Goal: Task Accomplishment & Management: Use online tool/utility

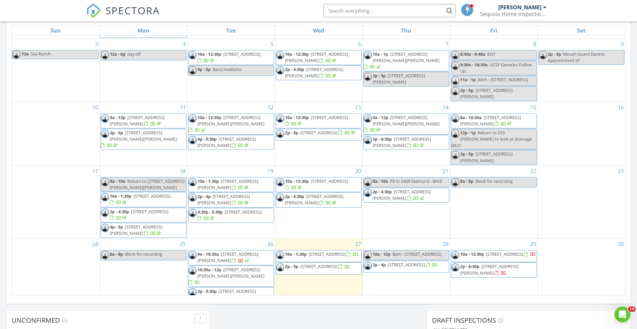
scroll to position [77, 0]
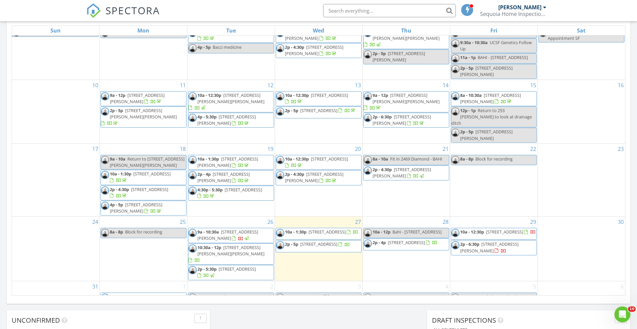
click at [215, 281] on div "2 2p - 5p 820 Edgemar? - Lisa" at bounding box center [230, 294] width 87 height 27
click at [227, 246] on link "Inspection" at bounding box center [230, 245] width 34 height 11
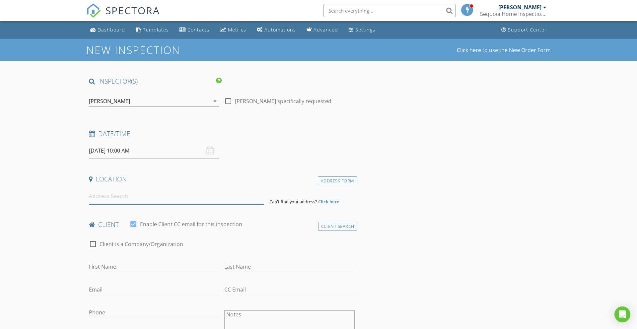
click at [116, 200] on input at bounding box center [176, 196] width 175 height 16
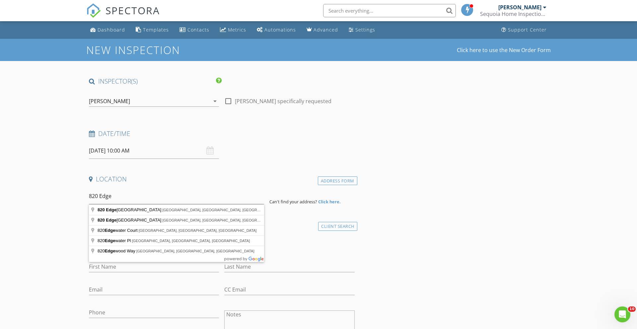
type input "820 Edgemar Avenue, Pacifica, CA, USA"
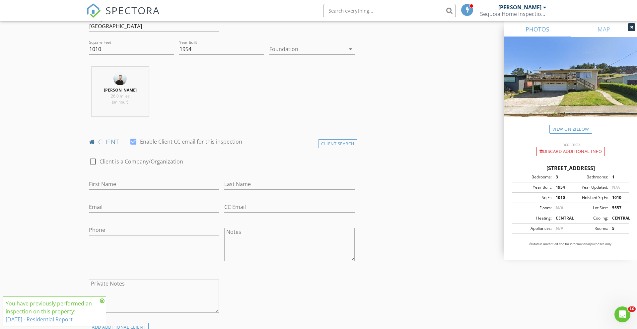
scroll to position [220, 0]
click at [112, 184] on input "First Name" at bounding box center [154, 182] width 130 height 11
type input "Scott"
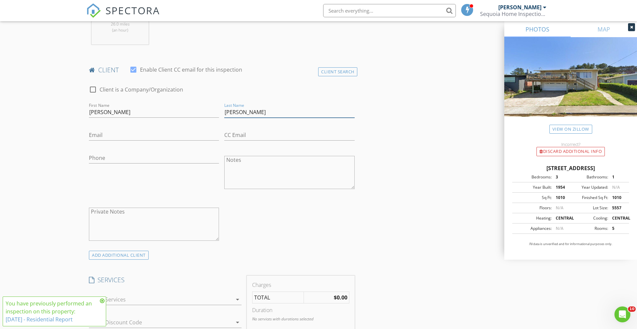
scroll to position [456, 0]
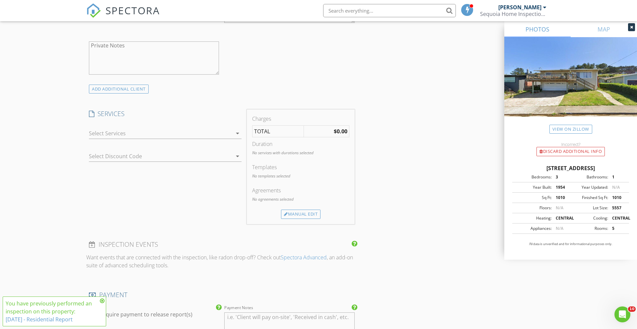
type input "Mckinney"
click at [123, 140] on div "arrow_drop_down" at bounding box center [165, 137] width 153 height 18
click at [108, 133] on div at bounding box center [160, 133] width 143 height 11
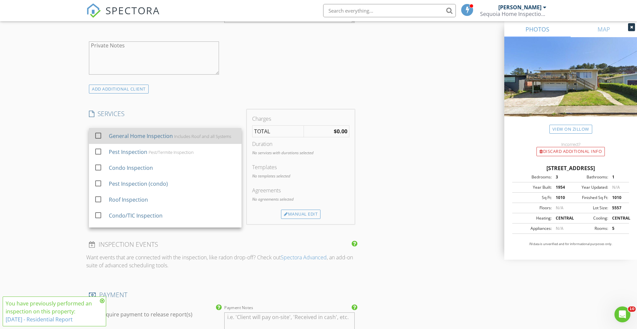
click at [108, 138] on div "check_box_outline_blank General Home Inspection Includes Roof and all Systems" at bounding box center [165, 136] width 142 height 15
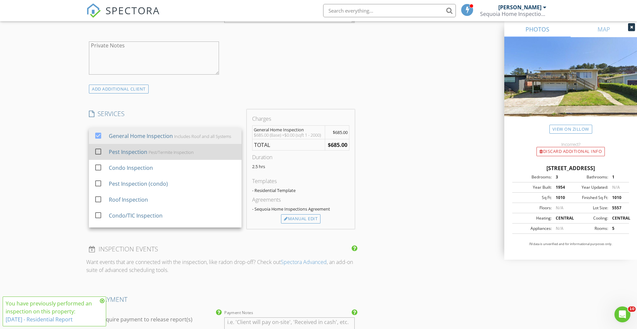
click at [109, 150] on div "Pest Inspection" at bounding box center [128, 152] width 38 height 8
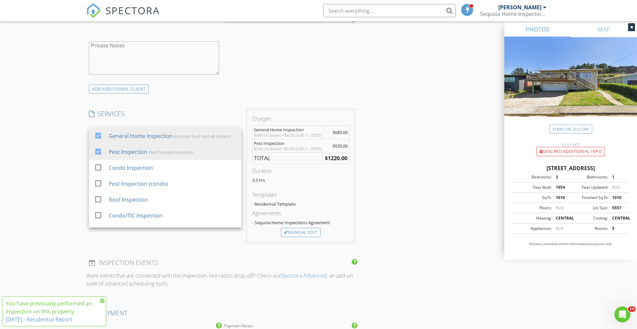
click at [62, 150] on div "New Inspection Click here to use the New Order Form INSPECTOR(S) check_box John…" at bounding box center [318, 174] width 637 height 1182
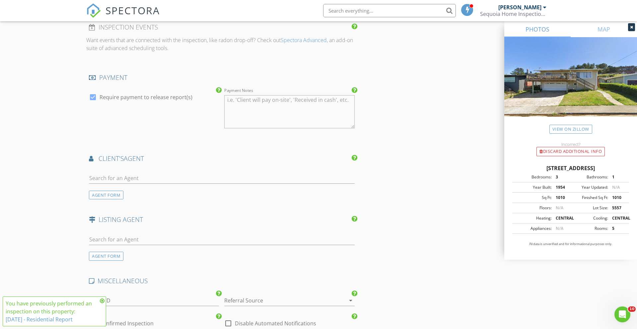
scroll to position [714, 0]
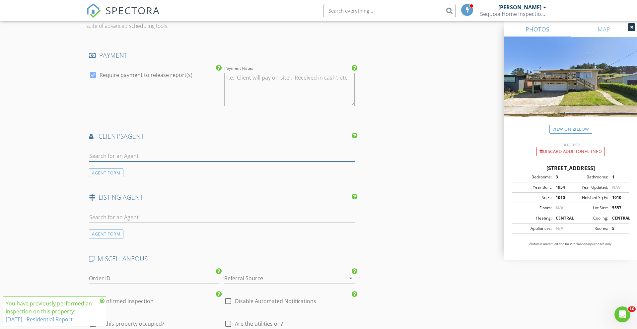
click at [121, 161] on input "text" at bounding box center [222, 156] width 266 height 11
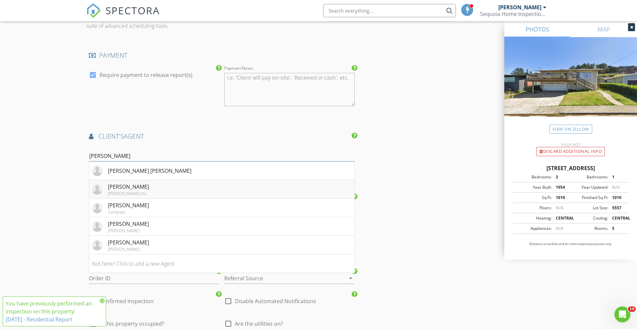
type input "lisa"
click at [118, 191] on div "Lisa Eccleston" at bounding box center [128, 187] width 41 height 8
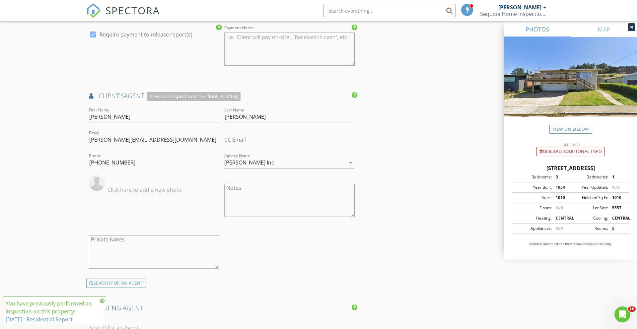
scroll to position [801, 0]
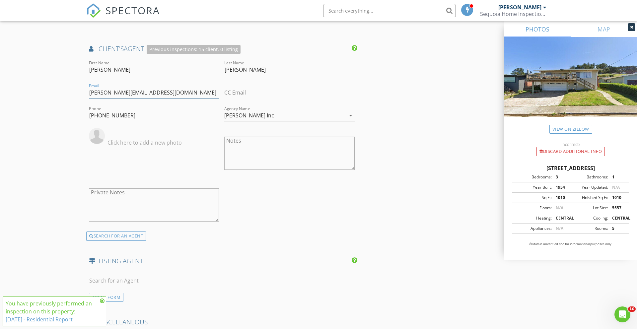
click at [113, 98] on input "lisa@ecclestoninc.com" at bounding box center [154, 92] width 130 height 11
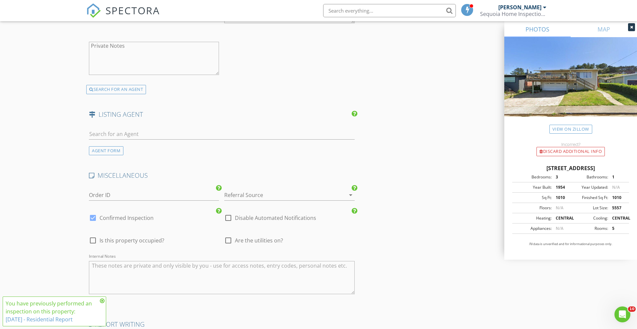
scroll to position [948, 0]
click at [259, 200] on div at bounding box center [279, 194] width 111 height 11
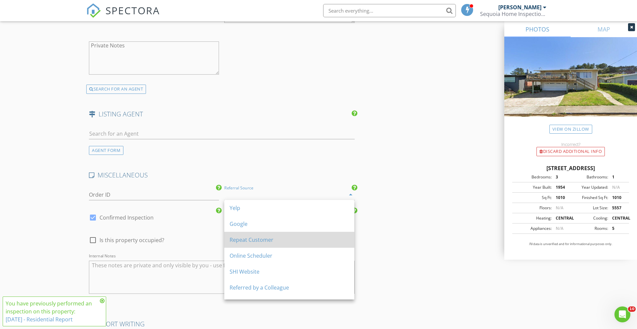
click at [242, 241] on div "Repeat Customer" at bounding box center [288, 240] width 119 height 8
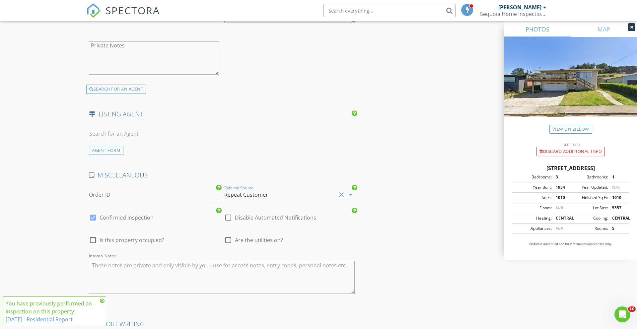
click at [143, 283] on textarea "Internal Notes" at bounding box center [222, 277] width 266 height 33
type textarea "Lisa Listing"
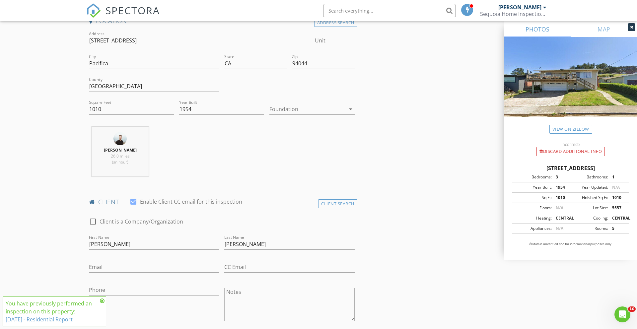
scroll to position [165, 0]
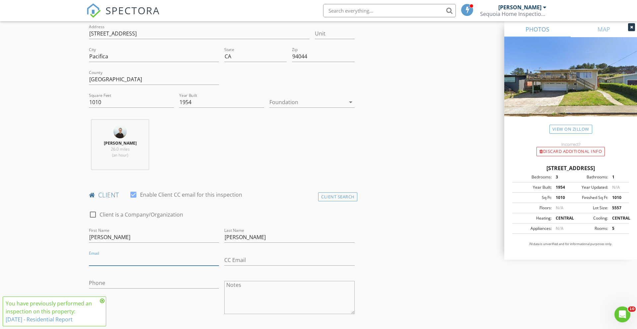
click at [103, 258] on input "Email" at bounding box center [154, 260] width 130 height 11
paste input "lisa@ecclestoninc.com"
type input "lisa@ecclestoninc.com"
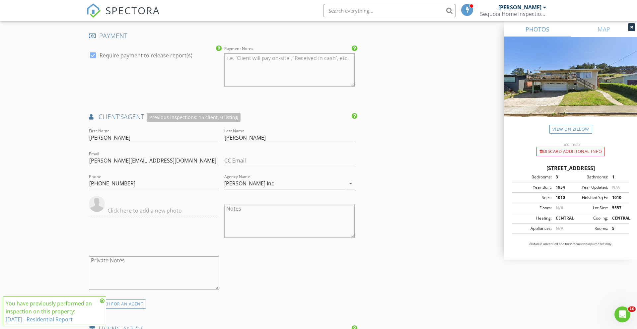
scroll to position [0, 0]
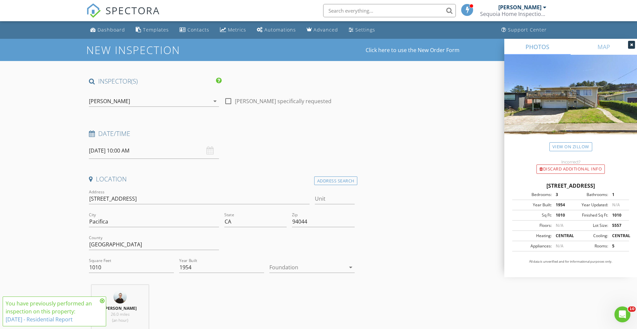
click at [99, 152] on input "09/02/2025 10:00 AM" at bounding box center [154, 151] width 130 height 16
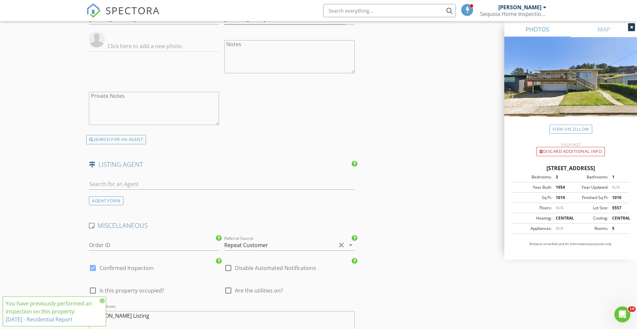
scroll to position [1053, 0]
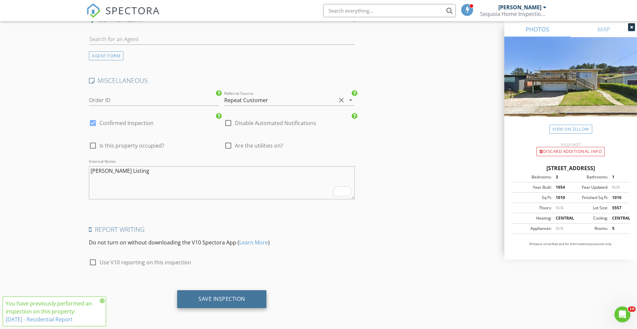
click at [217, 298] on div "Save Inspection" at bounding box center [221, 298] width 47 height 7
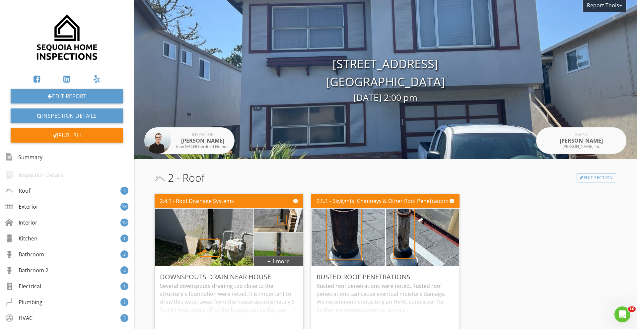
scroll to position [3982, 0]
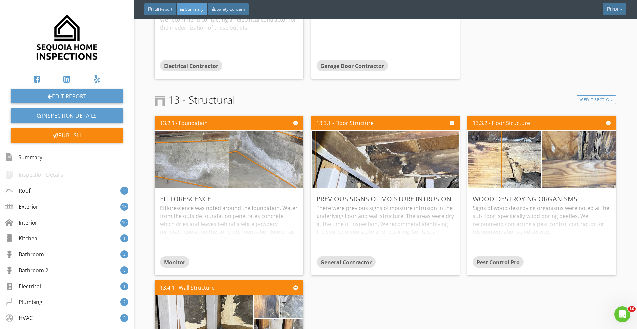
click at [66, 38] on img at bounding box center [67, 37] width 64 height 64
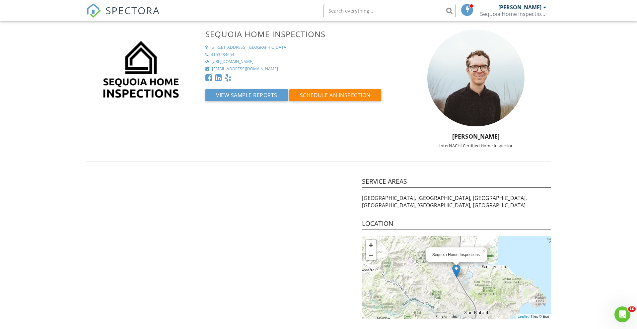
click at [529, 13] on div "Sequoia Home Inspections" at bounding box center [513, 14] width 66 height 7
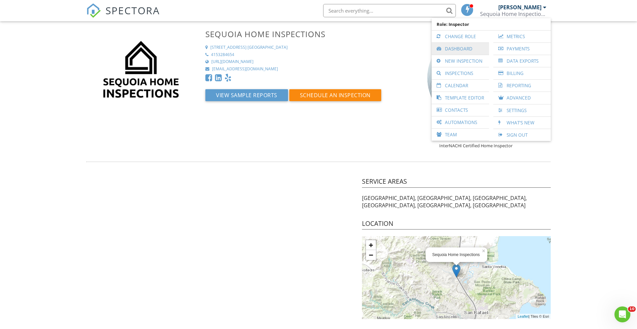
click at [452, 47] on link "Dashboard" at bounding box center [460, 49] width 51 height 12
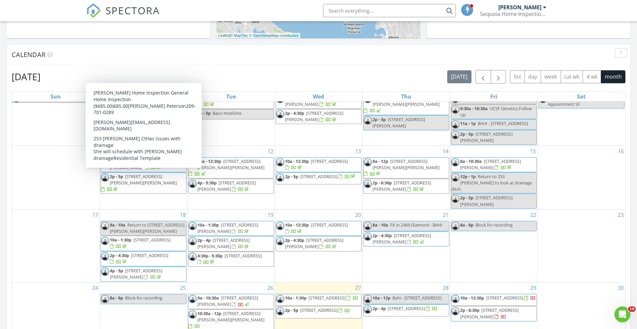
scroll to position [297, 0]
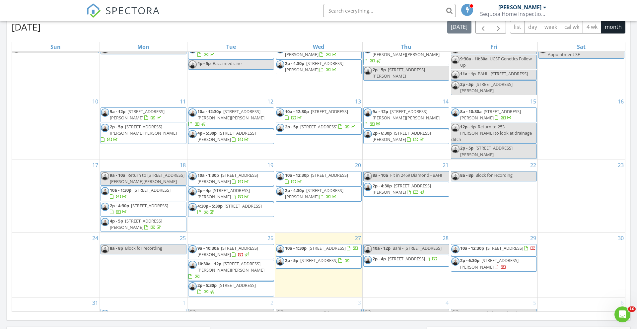
click at [246, 282] on span "2p - 5:30p 226 Crestmoor Cir, Pacifica 94044" at bounding box center [230, 288] width 85 height 13
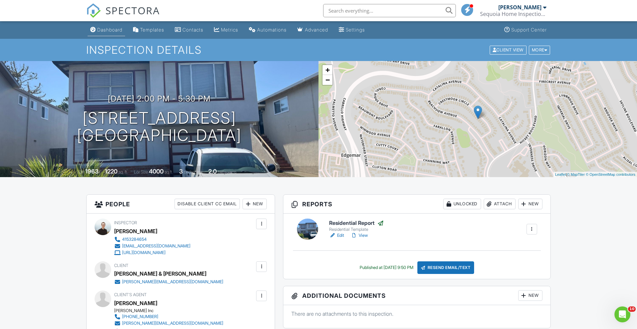
click at [96, 31] on link "Dashboard" at bounding box center [106, 30] width 37 height 12
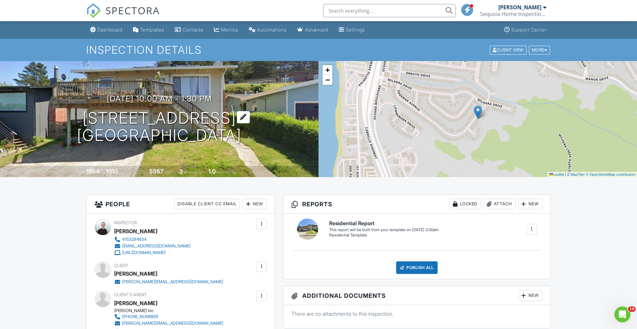
scroll to position [245, 0]
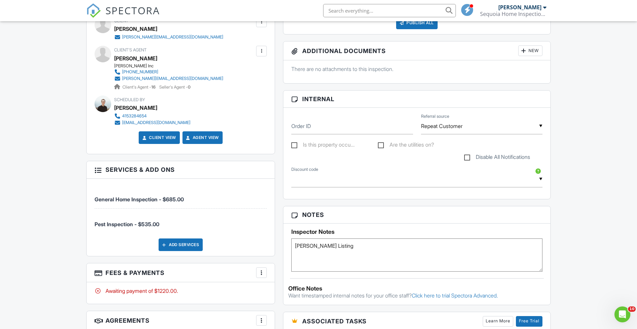
click at [327, 260] on textarea "Lisa Listing" at bounding box center [416, 254] width 251 height 33
click at [42, 242] on div "Dashboard Templates Contacts Metrics Automations Advanced Settings Support Cent…" at bounding box center [318, 236] width 637 height 919
click at [341, 256] on textarea "Lisa Listing" at bounding box center [416, 254] width 251 height 33
type textarea "Lisa Listing All Cross - termite"
click at [47, 217] on div "Dashboard Templates Contacts Metrics Automations Advanced Settings Support Cent…" at bounding box center [318, 236] width 637 height 919
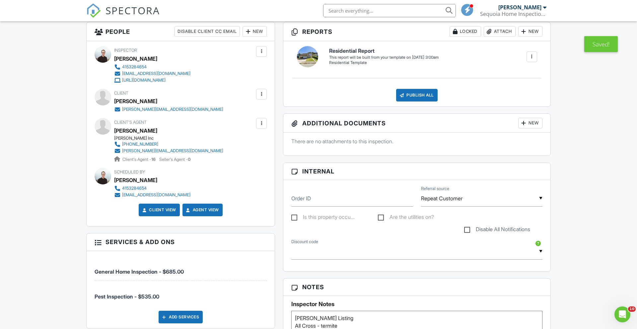
scroll to position [0, 0]
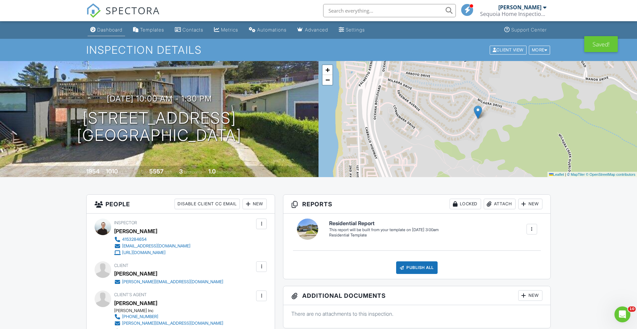
click at [110, 26] on link "Dashboard" at bounding box center [106, 30] width 37 height 12
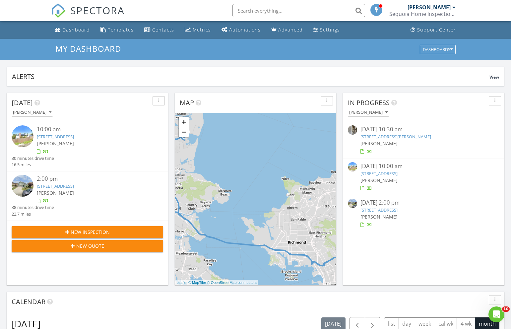
scroll to position [604, 511]
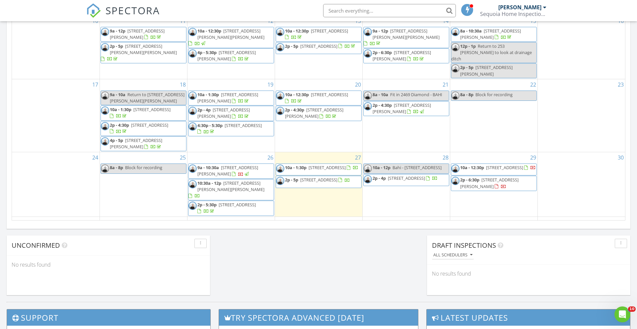
scroll to position [87, 0]
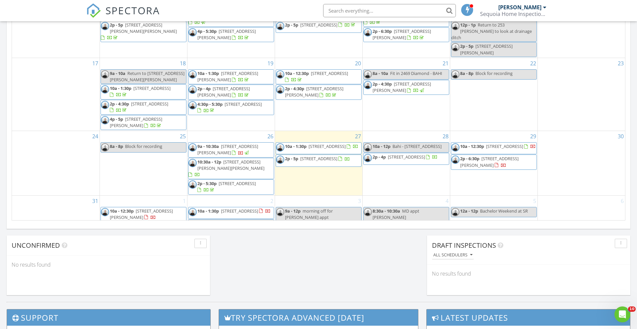
click at [250, 160] on span "10:30a - 12p 141 Roundtree Blvd, San Rafael 94903" at bounding box center [230, 169] width 85 height 20
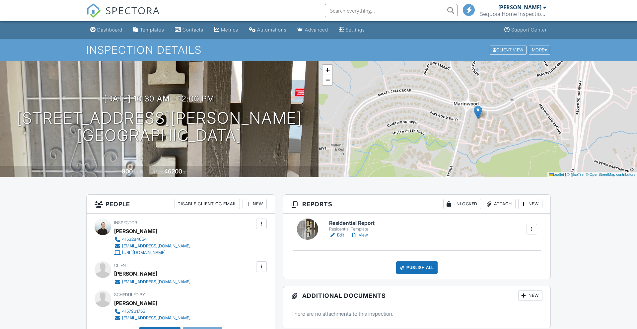
click at [366, 233] on link "View" at bounding box center [358, 235] width 17 height 7
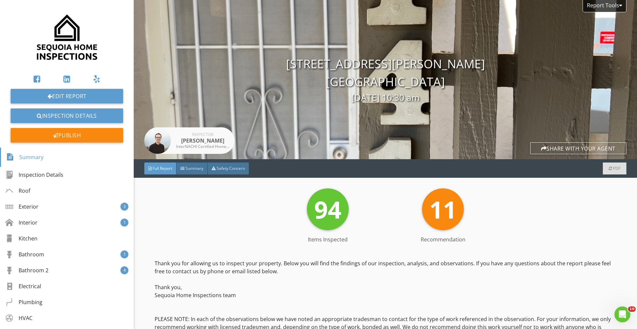
click at [198, 172] on div "Summary" at bounding box center [191, 168] width 31 height 12
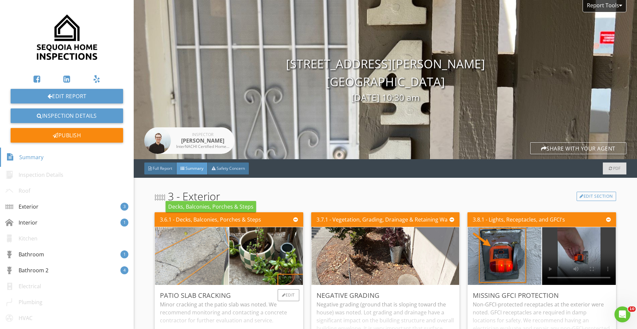
click at [200, 239] on img at bounding box center [192, 256] width 184 height 138
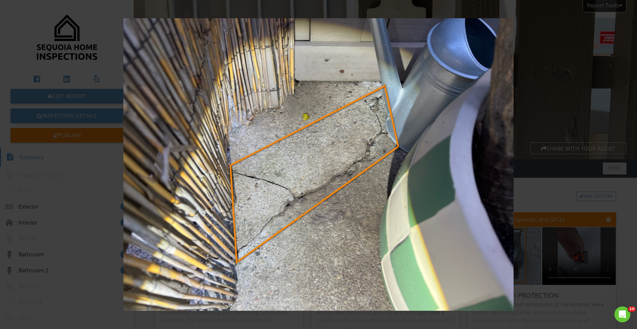
click at [438, 203] on img at bounding box center [318, 164] width 585 height 292
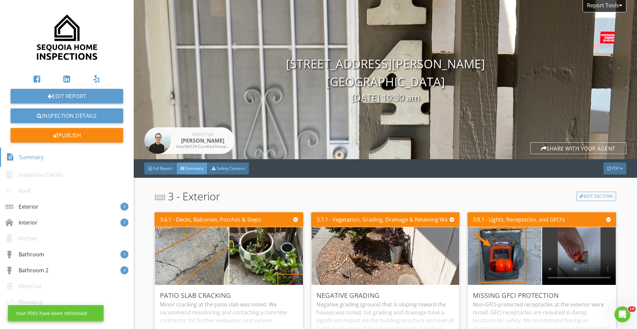
drag, startPoint x: 83, startPoint y: 96, endPoint x: 313, endPoint y: 1, distance: 249.0
click at [0, 0] on div "Edit Report Inspection Details Publish Summary Inspection Details Roof Exterior…" at bounding box center [67, 164] width 134 height 329
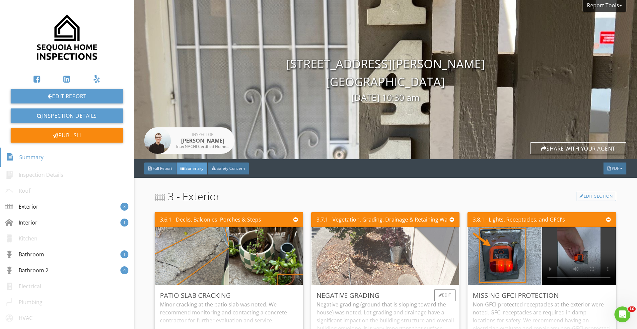
click at [414, 251] on img at bounding box center [385, 256] width 192 height 144
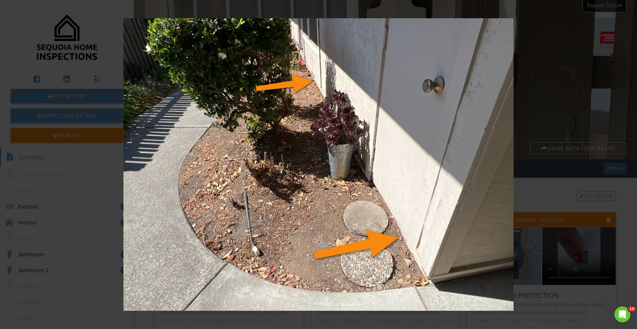
click at [505, 213] on img at bounding box center [318, 164] width 585 height 292
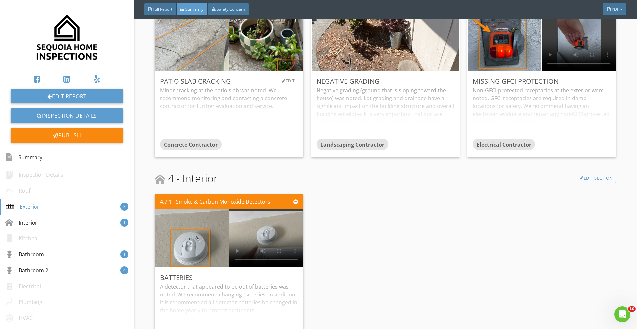
scroll to position [204, 0]
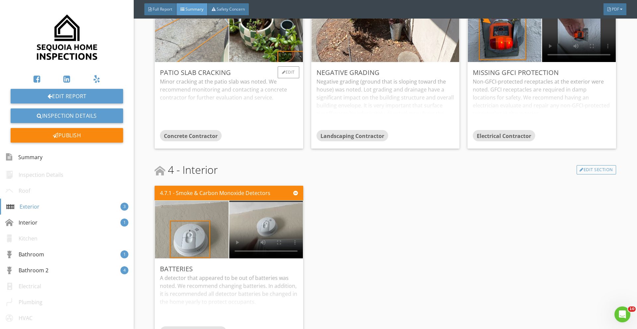
click at [212, 54] on img at bounding box center [192, 33] width 184 height 138
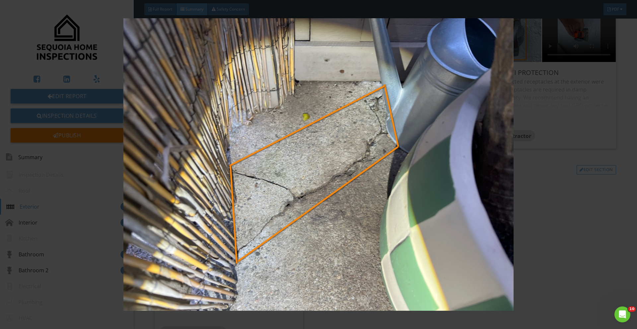
click at [212, 54] on img at bounding box center [318, 164] width 585 height 292
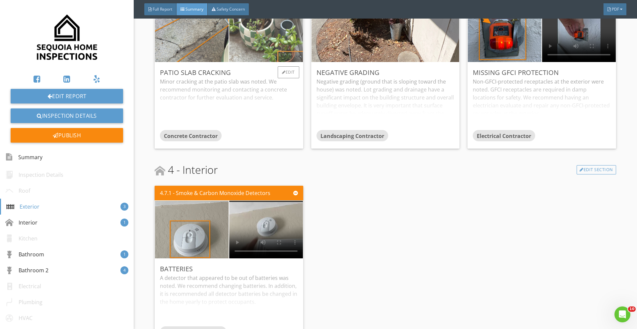
click at [272, 52] on img at bounding box center [266, 33] width 184 height 138
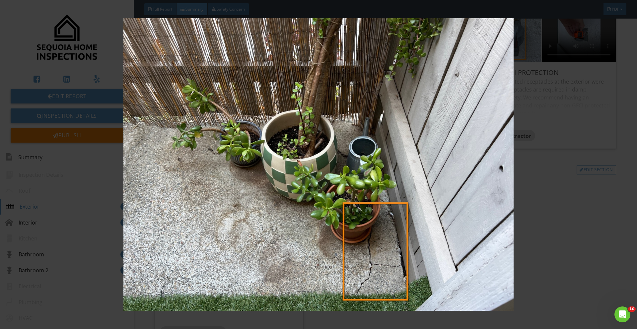
click at [272, 52] on img at bounding box center [318, 164] width 585 height 292
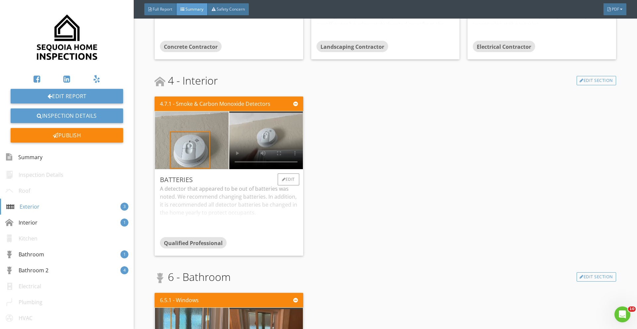
scroll to position [295, 0]
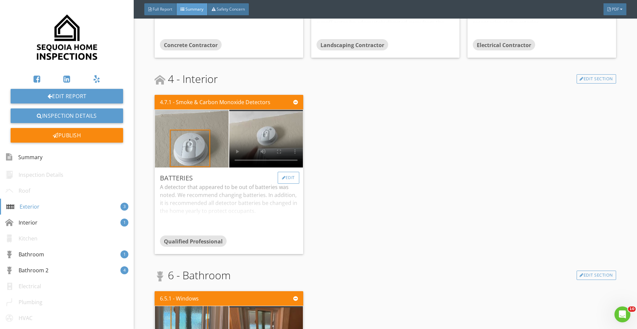
click at [289, 178] on div "Edit" at bounding box center [289, 178] width 22 height 12
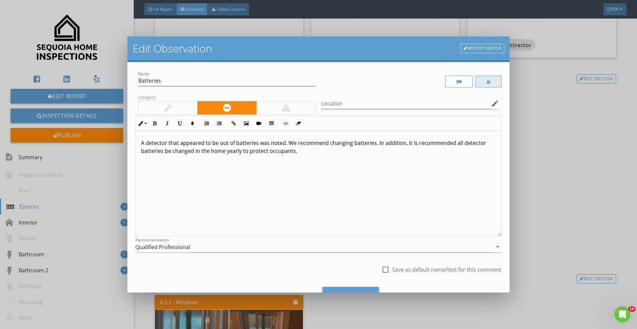
click at [487, 79] on div at bounding box center [488, 81] width 5 height 5
click at [334, 287] on div "Save Changes" at bounding box center [350, 296] width 56 height 18
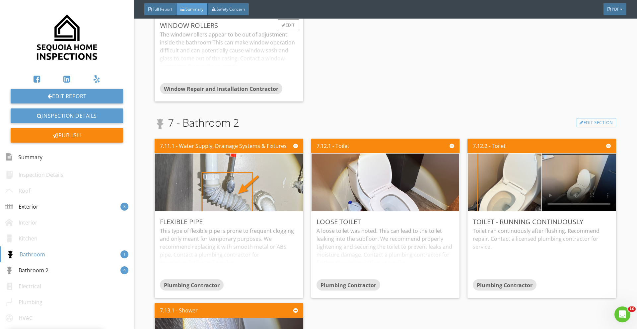
scroll to position [448, 0]
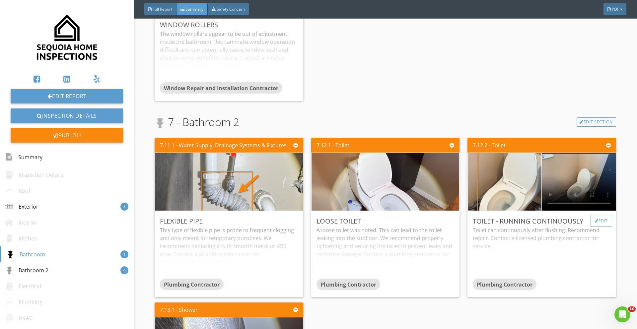
click at [604, 217] on div "Edit" at bounding box center [601, 221] width 22 height 12
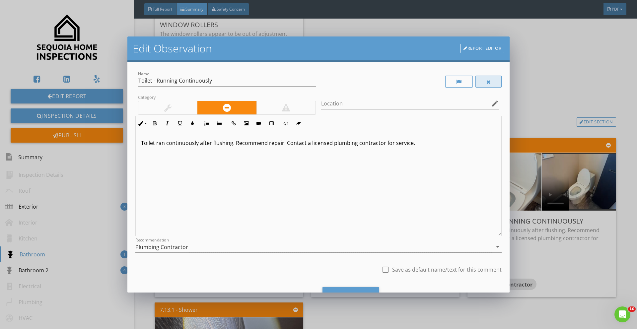
click at [486, 79] on div at bounding box center [488, 81] width 5 height 5
click at [345, 288] on div "Save Changes" at bounding box center [350, 296] width 56 height 18
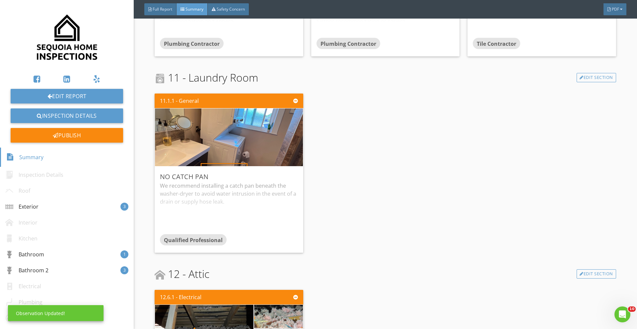
scroll to position [690, 0]
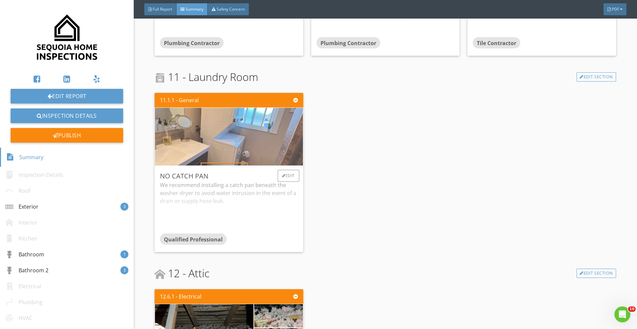
click at [265, 152] on img at bounding box center [229, 137] width 192 height 144
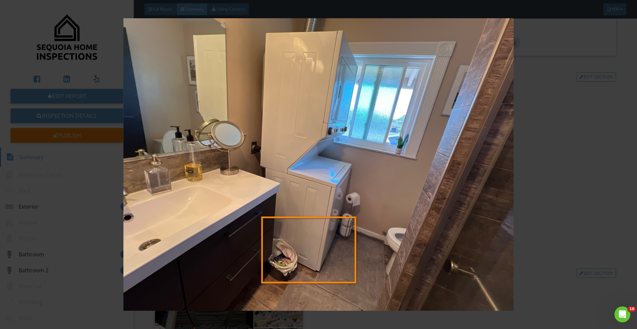
click at [446, 201] on img at bounding box center [318, 164] width 585 height 292
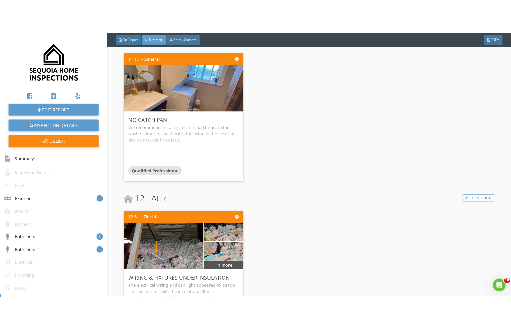
scroll to position [812, 0]
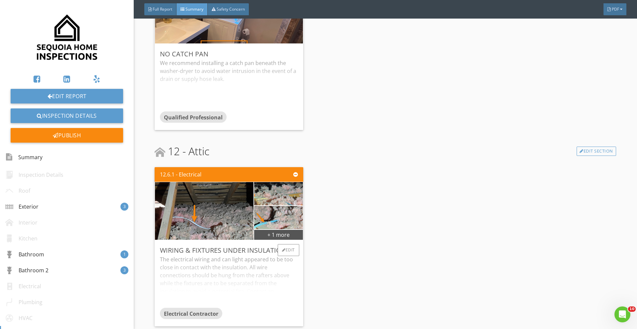
click at [254, 265] on div "The electrical wiring and can light appeared to be too close in contact with th…" at bounding box center [229, 281] width 138 height 52
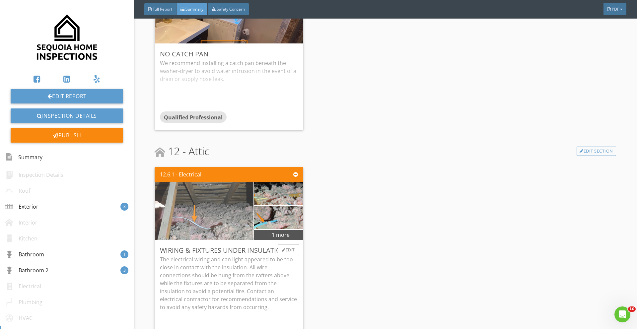
click at [214, 236] on img at bounding box center [204, 211] width 192 height 144
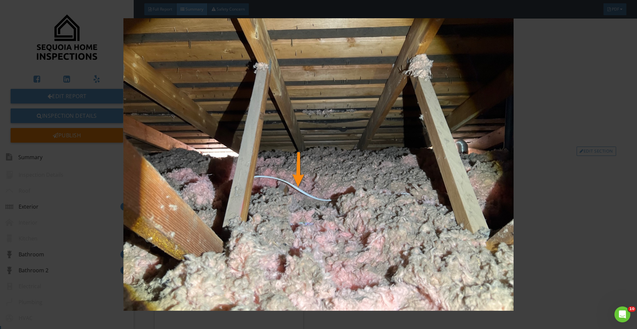
click at [448, 225] on img at bounding box center [318, 164] width 585 height 292
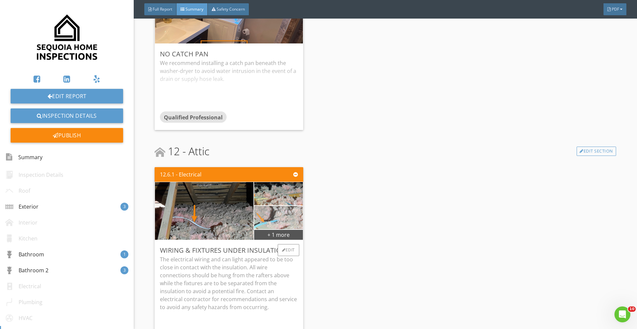
click at [286, 210] on img at bounding box center [278, 218] width 77 height 58
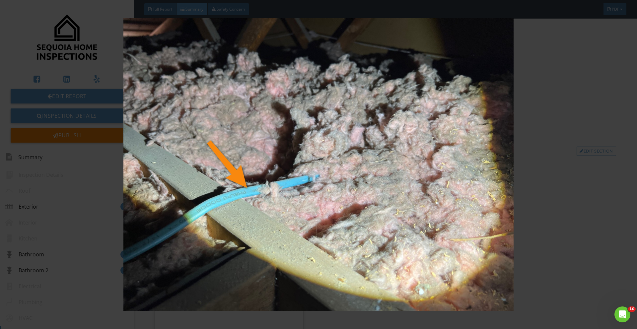
click at [400, 217] on img at bounding box center [318, 164] width 585 height 292
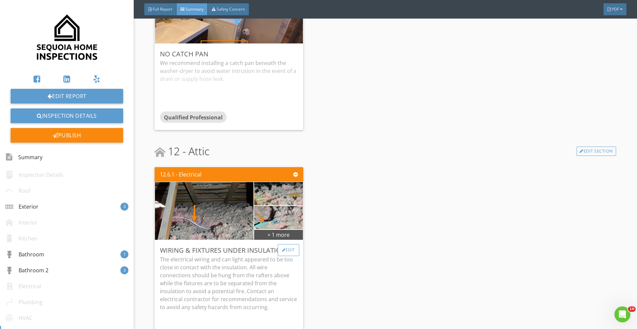
click at [288, 251] on div "Edit" at bounding box center [289, 250] width 22 height 12
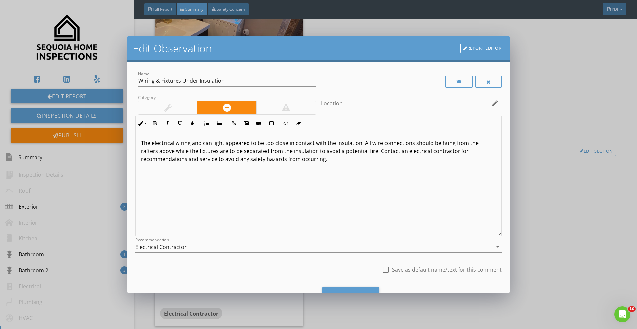
click at [217, 144] on p "The electrical wiring and can light appeared to be too close in contact with th…" at bounding box center [318, 151] width 355 height 24
click at [262, 198] on div "The electrical wiring appeared to be too close in contact with the insulation. …" at bounding box center [318, 183] width 365 height 105
click at [339, 286] on div "Cancel Save Changes" at bounding box center [318, 297] width 366 height 33
click at [338, 290] on div "Save Changes" at bounding box center [350, 296] width 56 height 18
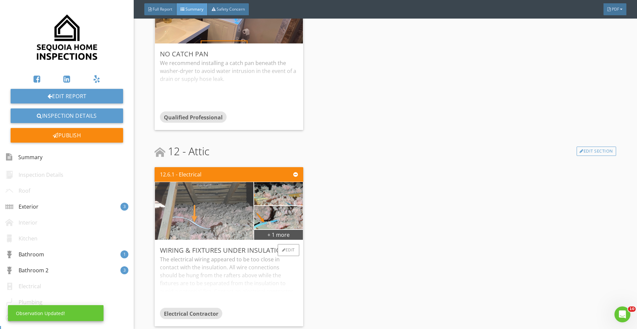
click at [221, 212] on img at bounding box center [204, 211] width 192 height 144
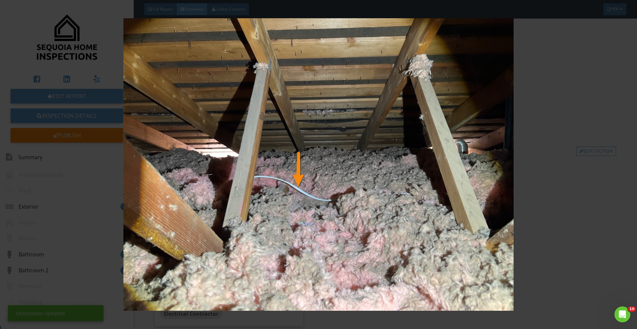
click at [477, 229] on img at bounding box center [318, 164] width 585 height 292
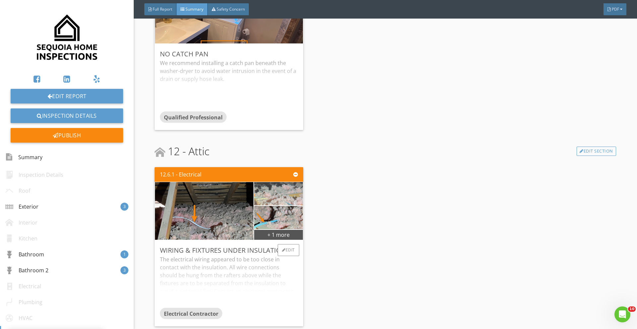
click at [287, 196] on img at bounding box center [278, 194] width 77 height 58
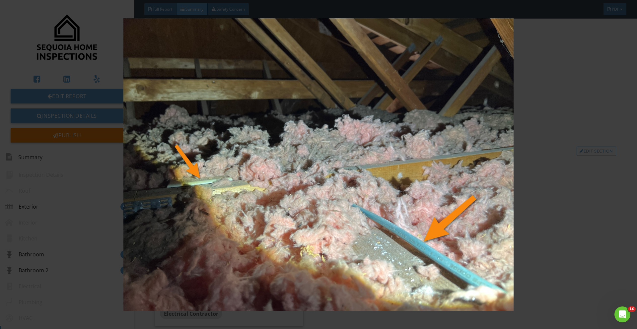
click at [432, 218] on img at bounding box center [318, 164] width 585 height 292
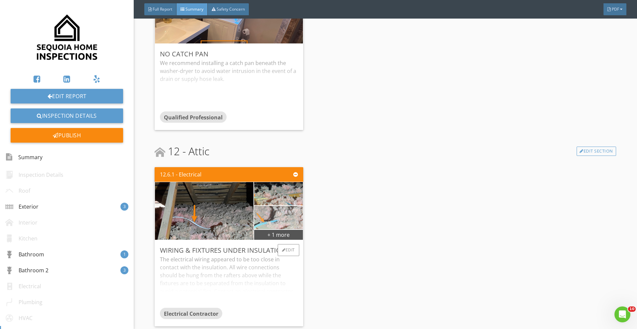
click at [294, 220] on img at bounding box center [278, 218] width 77 height 58
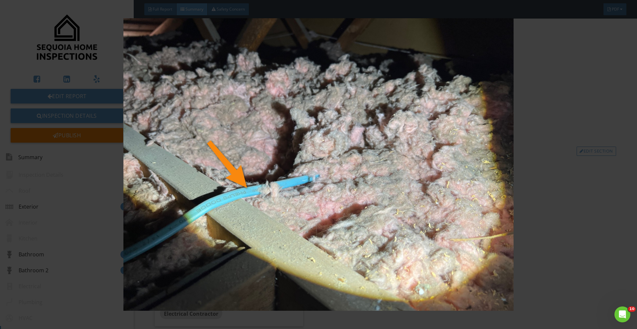
click at [509, 210] on img at bounding box center [318, 164] width 585 height 292
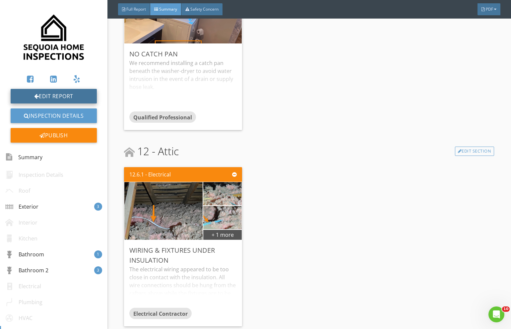
click at [54, 96] on link "Edit Report" at bounding box center [54, 96] width 86 height 15
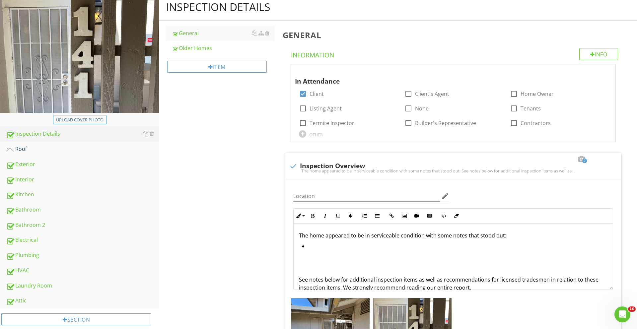
scroll to position [74, 0]
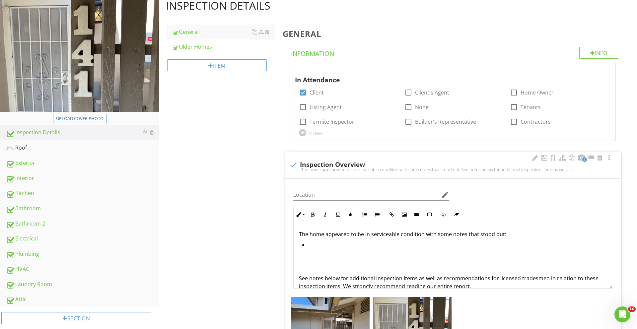
click at [322, 260] on p at bounding box center [453, 257] width 308 height 8
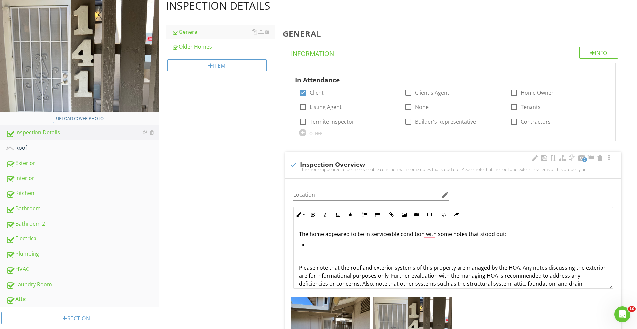
scroll to position [25, 0]
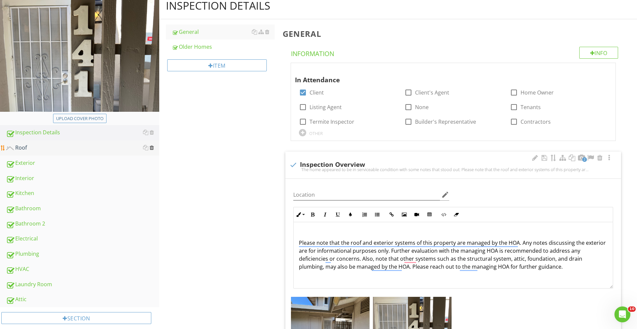
click at [151, 148] on div at bounding box center [152, 147] width 4 height 5
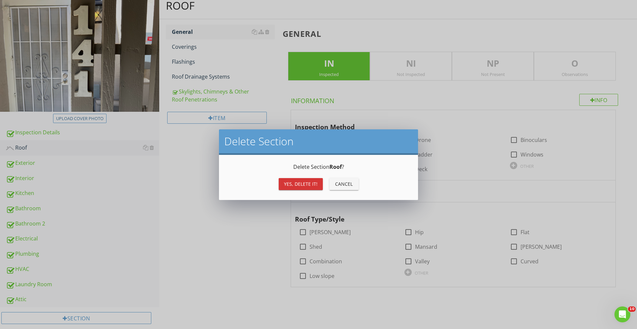
click at [285, 180] on div "Yes, Delete it!" at bounding box center [300, 183] width 33 height 7
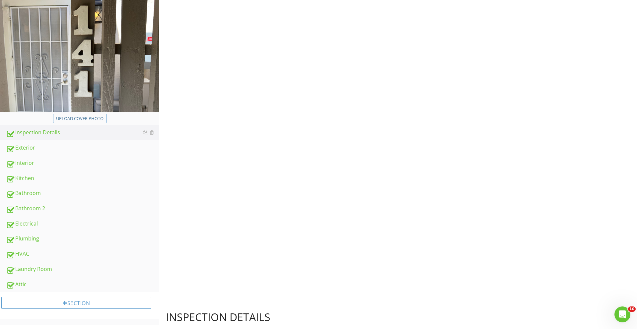
scroll to position [70, 0]
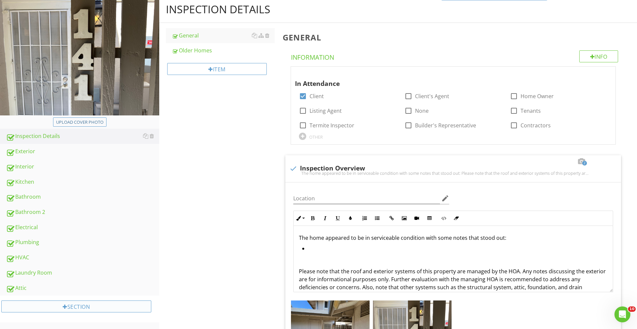
click at [64, 308] on div at bounding box center [65, 306] width 5 height 5
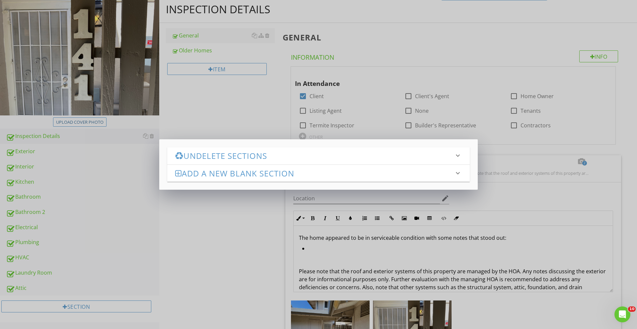
click at [214, 161] on div "Undelete Sections keyboard_arrow_down" at bounding box center [318, 155] width 302 height 17
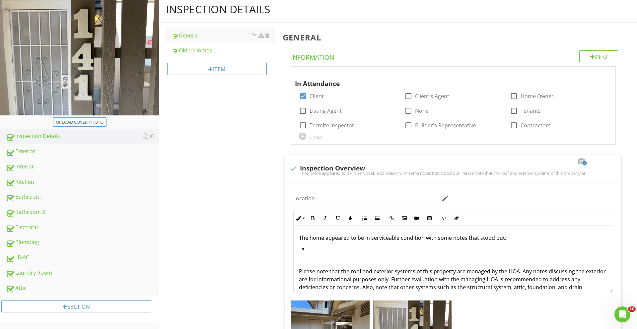
click at [202, 229] on div at bounding box center [318, 164] width 637 height 329
click at [58, 304] on div "Section" at bounding box center [76, 306] width 150 height 12
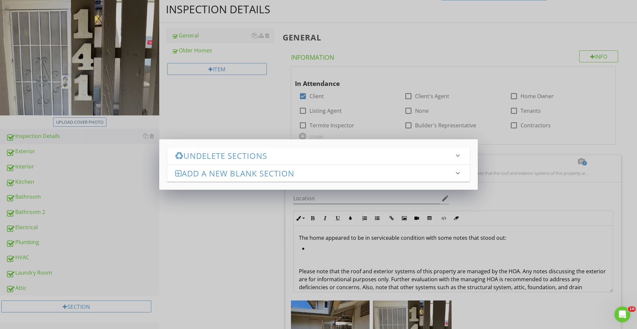
click at [222, 155] on h3 "Undelete Sections" at bounding box center [314, 155] width 279 height 9
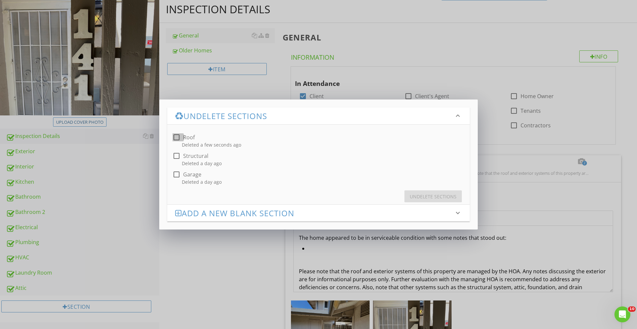
click at [177, 135] on div at bounding box center [176, 137] width 11 height 11
checkbox input "true"
click at [442, 200] on button "Undelete Sections" at bounding box center [432, 196] width 57 height 12
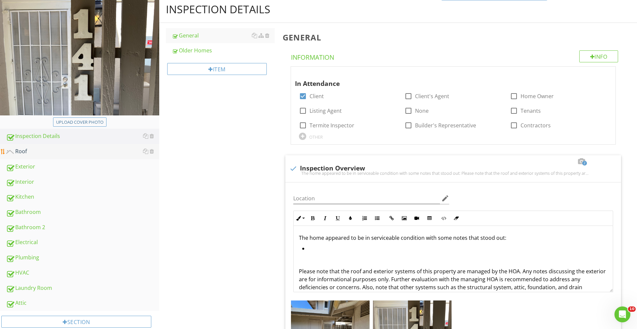
click at [74, 149] on div "Roof" at bounding box center [82, 151] width 153 height 9
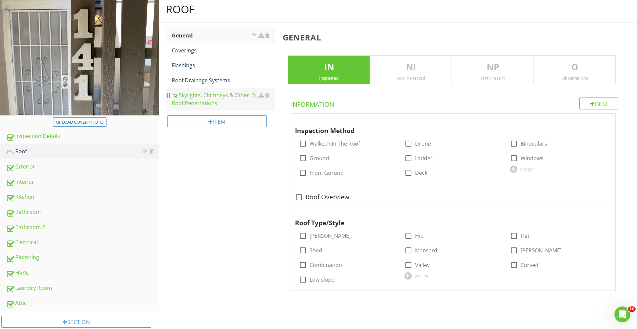
click at [240, 98] on div "Skylights, Chimneys & Other Roof Penetrations" at bounding box center [223, 99] width 103 height 16
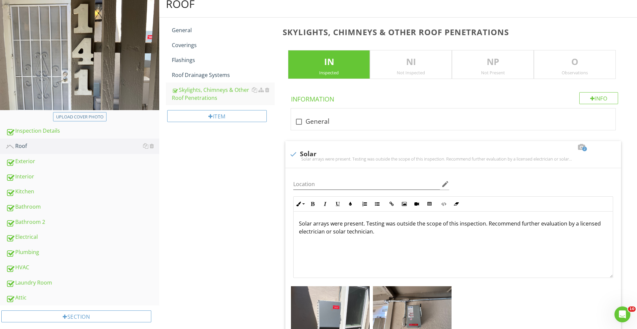
scroll to position [76, 0]
click at [154, 146] on div at bounding box center [152, 145] width 4 height 5
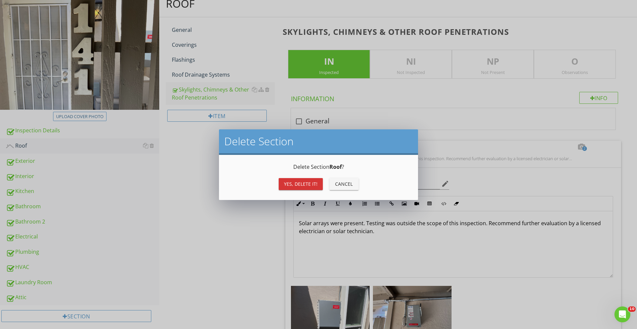
click at [310, 188] on button "Yes, Delete it!" at bounding box center [301, 184] width 44 height 12
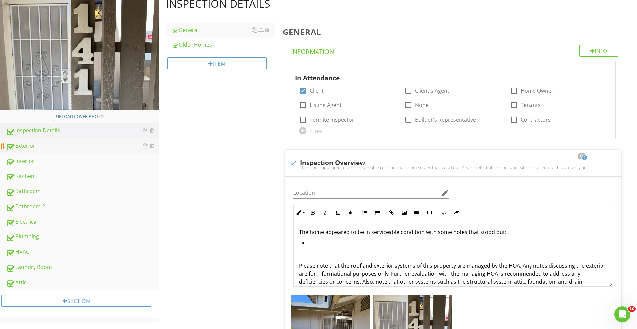
click at [42, 152] on link "Exterior" at bounding box center [82, 145] width 153 height 15
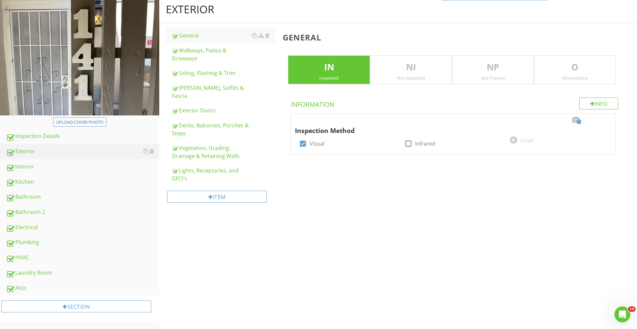
scroll to position [70, 0]
click at [406, 76] on div "Not Inspected" at bounding box center [410, 77] width 81 height 5
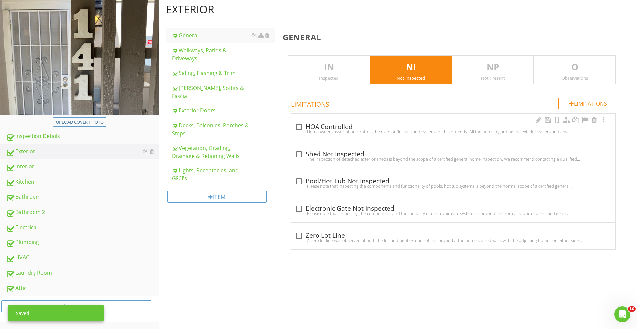
click at [305, 130] on div "Homeowners association controls the exterior finishes and systems of this prope…" at bounding box center [453, 131] width 316 height 5
checkbox input "true"
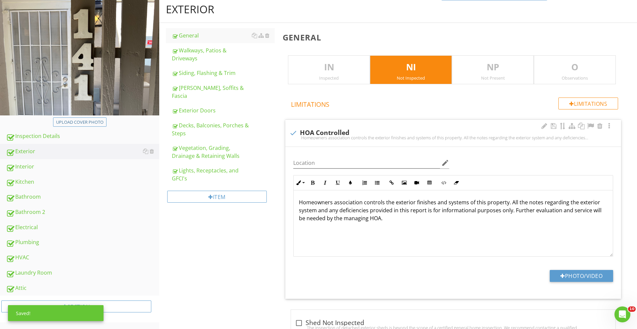
scroll to position [76, 0]
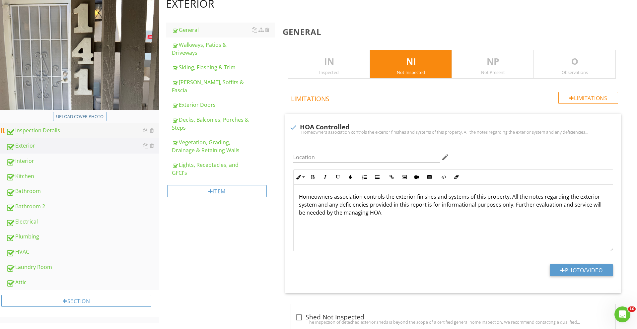
click at [57, 133] on div "Inspection Details" at bounding box center [82, 130] width 153 height 9
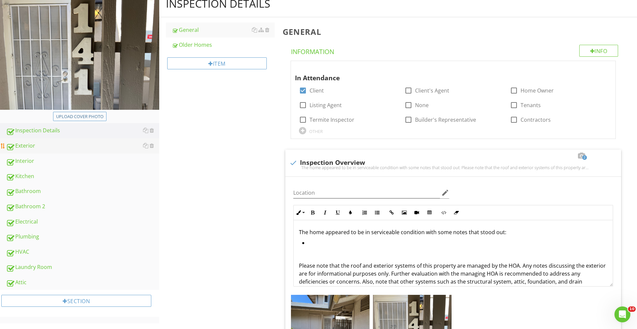
click at [34, 141] on link "Exterior" at bounding box center [82, 145] width 153 height 15
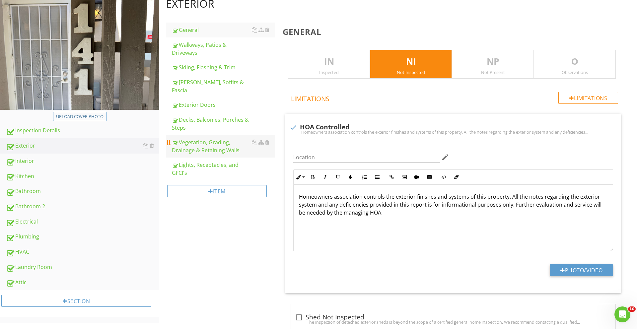
click at [208, 138] on div "Vegetation, Grading, Drainage & Retaining Walls" at bounding box center [223, 146] width 103 height 16
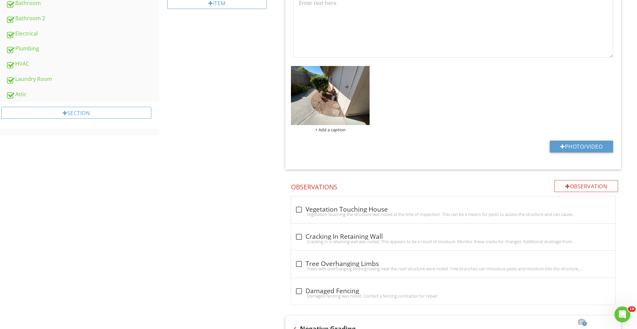
scroll to position [315, 0]
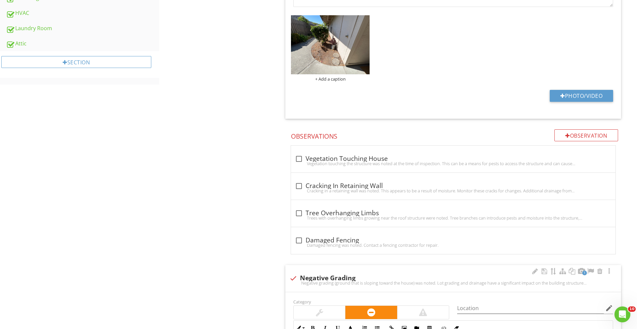
click at [293, 285] on div "Negative grading (ground that is sloping toward the house) was noted. Lot gradi…" at bounding box center [453, 282] width 328 height 5
checkbox input "true"
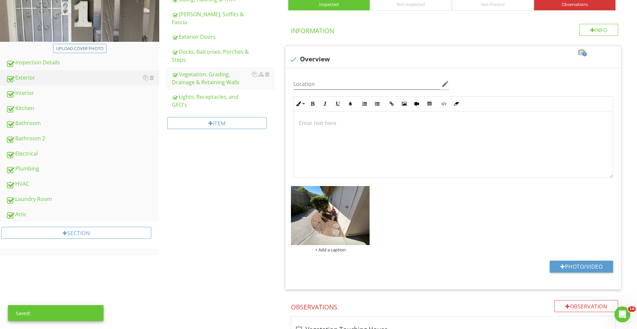
scroll to position [0, 0]
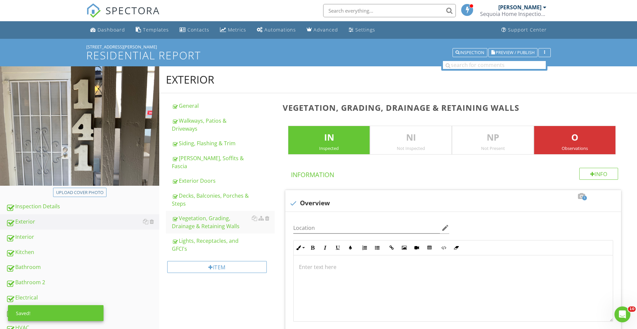
click at [566, 138] on p "O" at bounding box center [574, 137] width 81 height 13
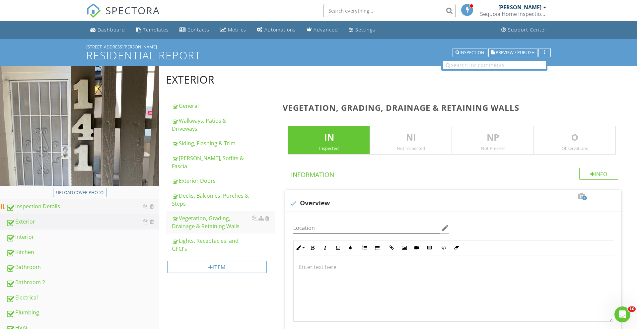
click at [58, 211] on link "Inspection Details" at bounding box center [82, 206] width 153 height 15
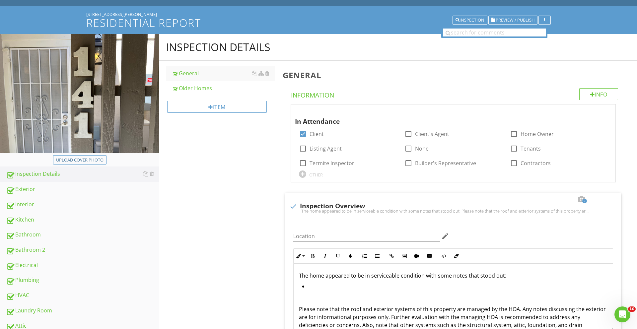
scroll to position [33, 0]
click at [327, 285] on li at bounding box center [454, 287] width 305 height 10
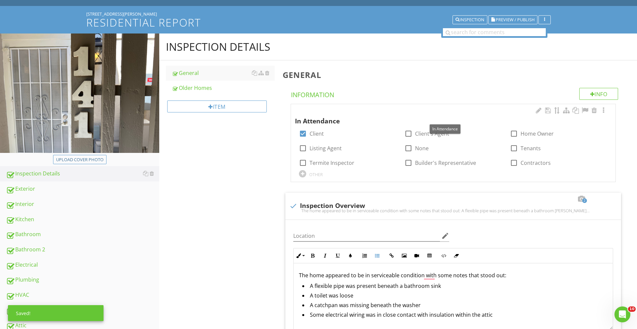
scroll to position [0, 0]
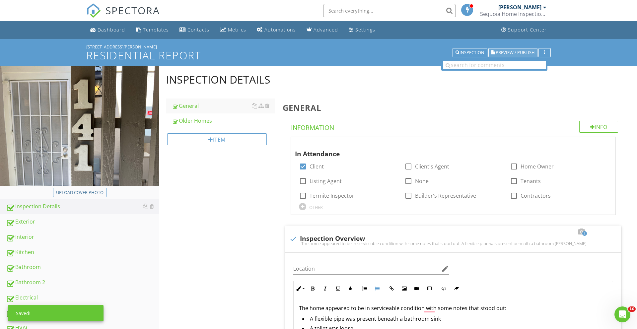
click at [497, 52] on span "Preview / Publish" at bounding box center [514, 52] width 39 height 4
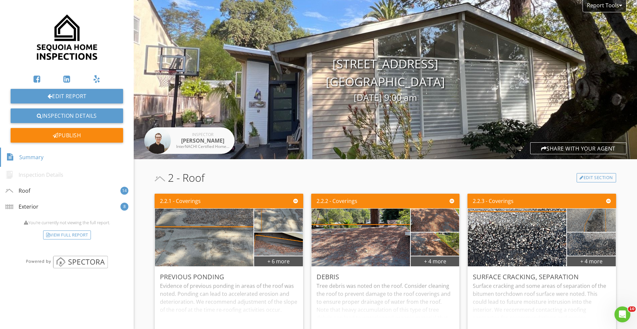
scroll to position [1316, 0]
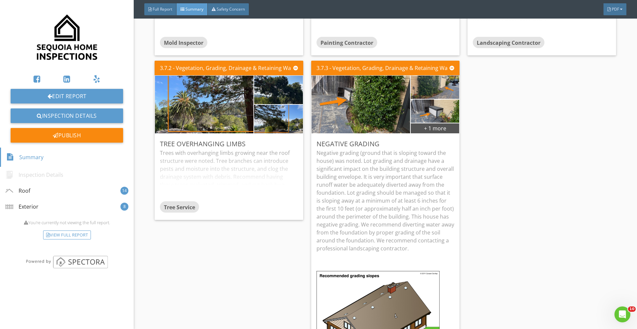
click at [68, 48] on img at bounding box center [67, 37] width 64 height 64
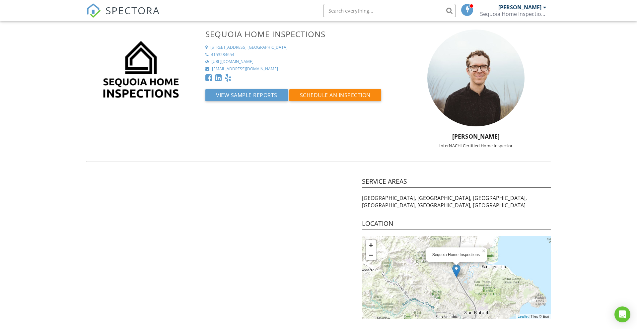
click at [538, 8] on div "[PERSON_NAME]" at bounding box center [519, 7] width 43 height 7
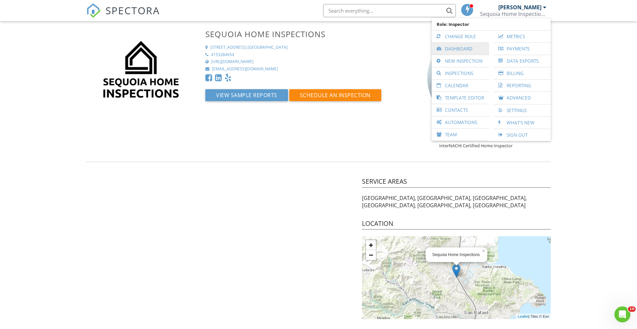
click at [459, 49] on link "Dashboard" at bounding box center [460, 49] width 51 height 12
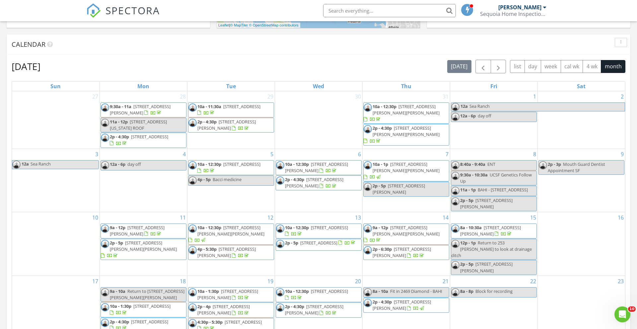
scroll to position [292, 0]
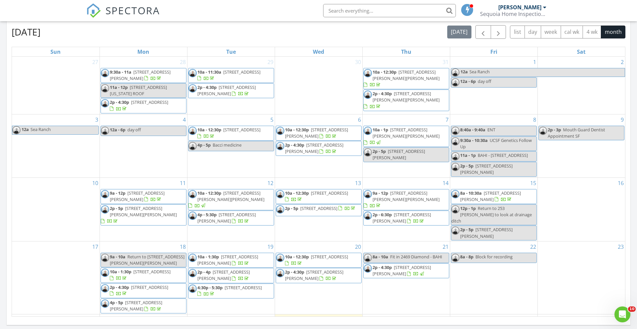
click at [223, 75] on span "[STREET_ADDRESS]" at bounding box center [241, 72] width 37 height 6
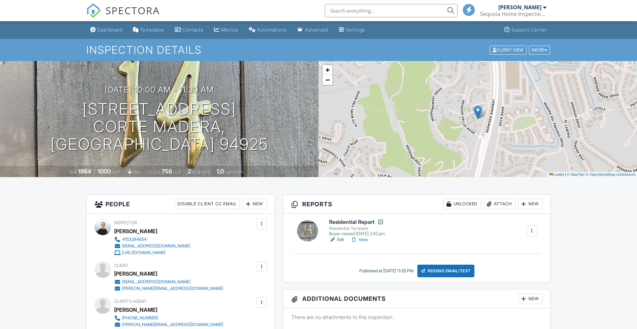
click at [366, 239] on link "View" at bounding box center [358, 239] width 17 height 7
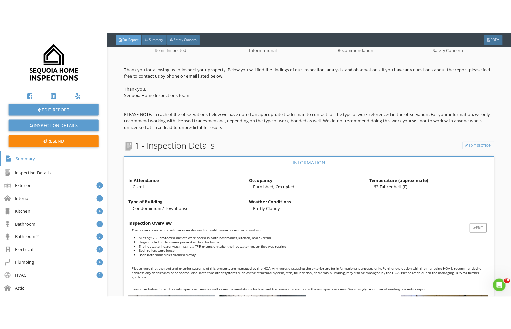
scroll to position [203, 0]
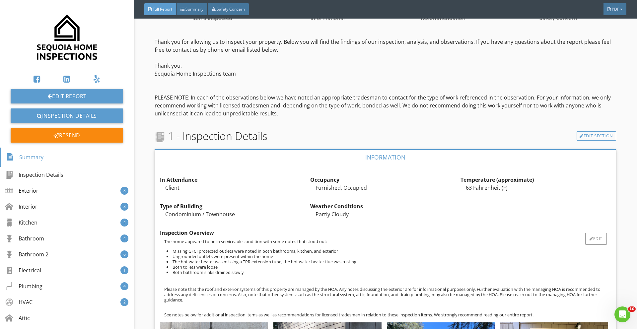
click at [188, 292] on p "Please note that the roof and exterior systems of this property are managed by …" at bounding box center [387, 294] width 446 height 16
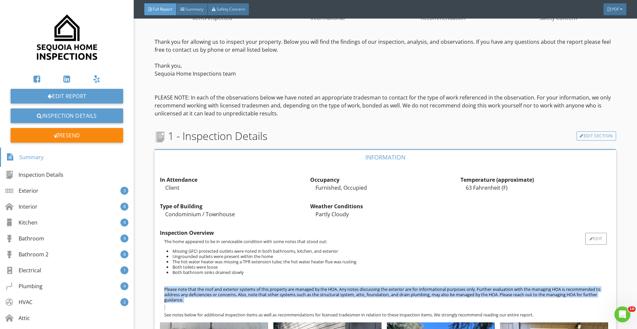
click at [188, 292] on p "Please note that the roof and exterior systems of this property are managed by …" at bounding box center [387, 294] width 446 height 16
copy p "Please note that the roof and exterior systems of this property are managed by …"
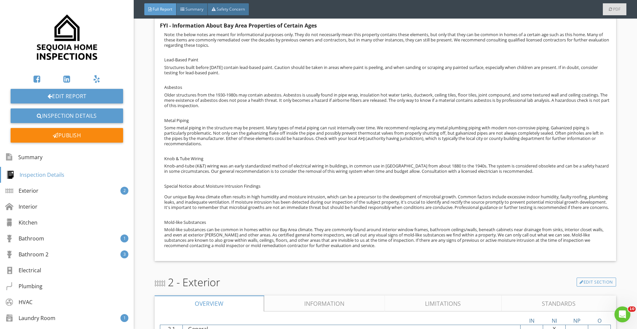
scroll to position [692, 0]
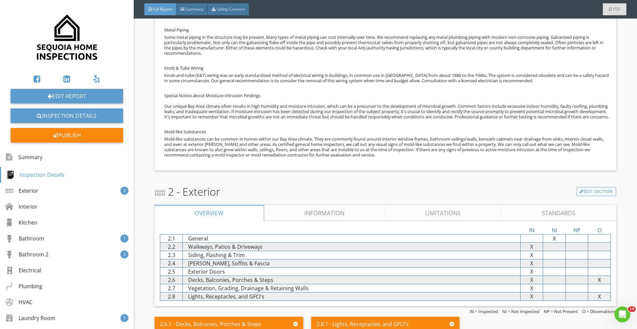
click at [429, 219] on link "Limitations" at bounding box center [443, 213] width 117 height 16
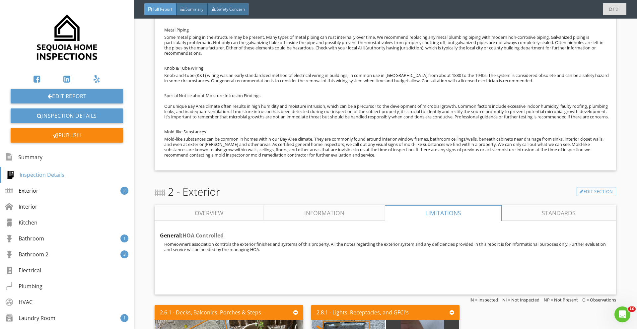
click at [329, 213] on link "Information" at bounding box center [324, 213] width 121 height 16
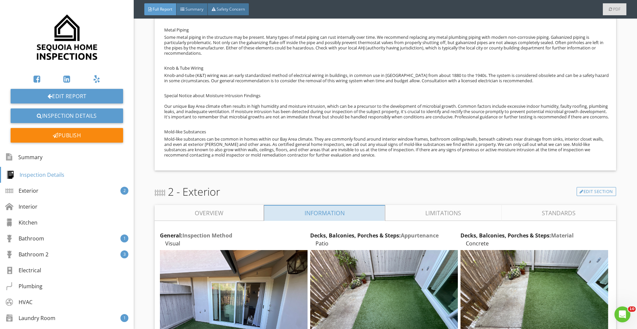
click at [241, 211] on link "Overview" at bounding box center [209, 213] width 109 height 16
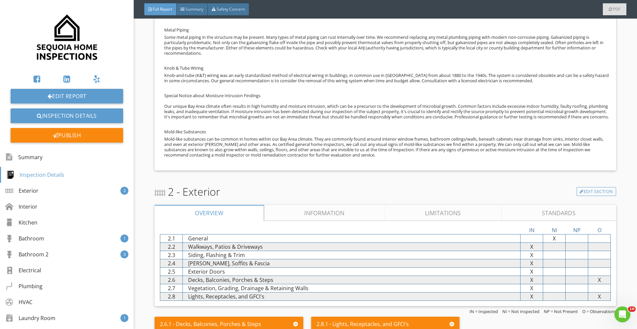
scroll to position [938, 0]
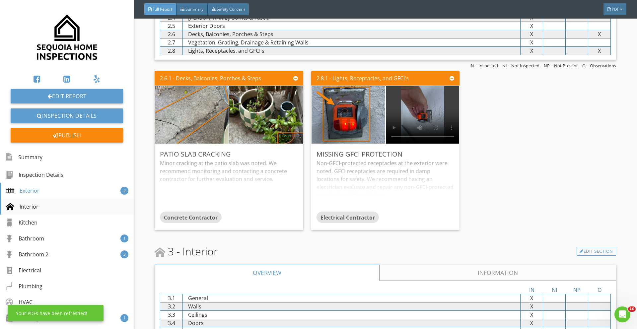
click at [39, 203] on div "Interior" at bounding box center [67, 207] width 134 height 16
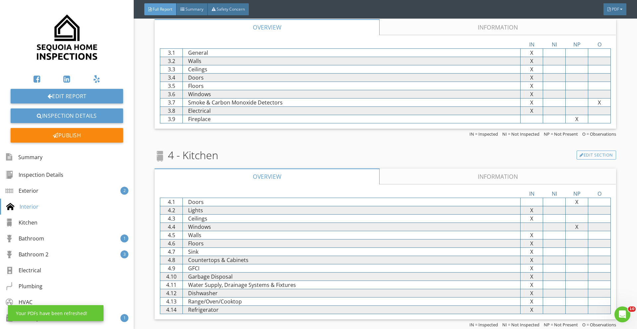
scroll to position [1187, 0]
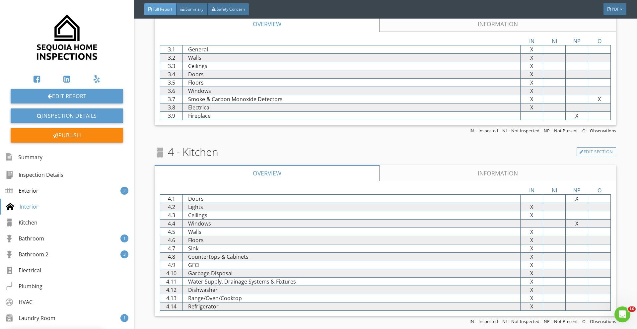
click at [454, 28] on link "Information" at bounding box center [498, 24] width 236 height 16
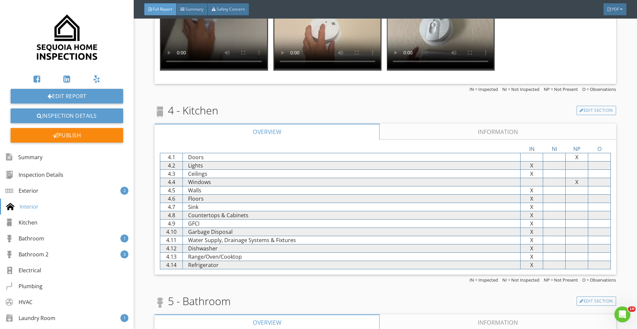
scroll to position [2451, 0]
click at [452, 139] on link "Information" at bounding box center [498, 131] width 236 height 16
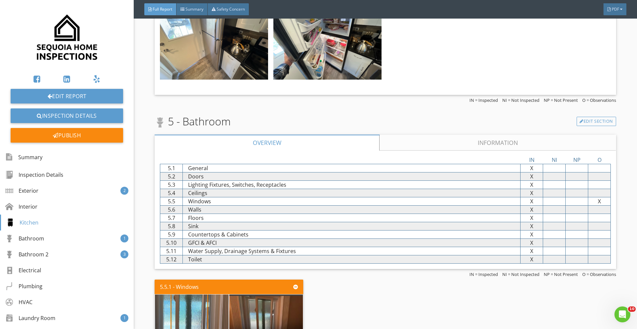
scroll to position [4026, 0]
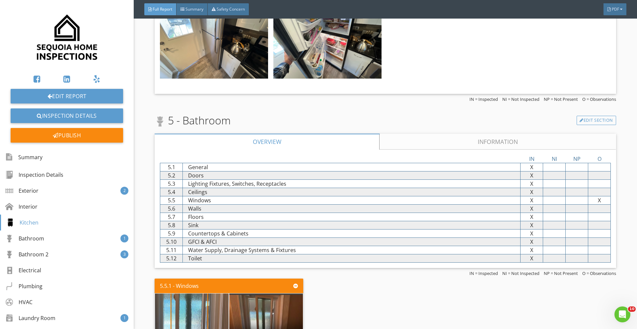
click at [407, 142] on link "Information" at bounding box center [498, 142] width 236 height 16
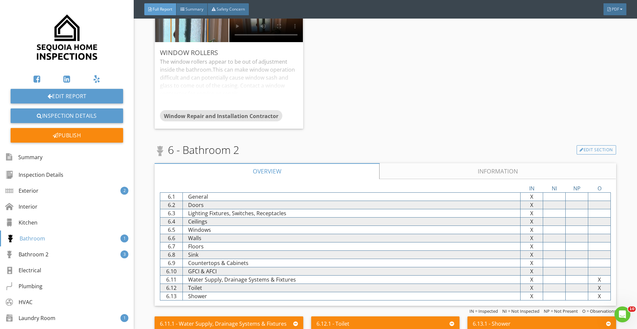
scroll to position [4823, 0]
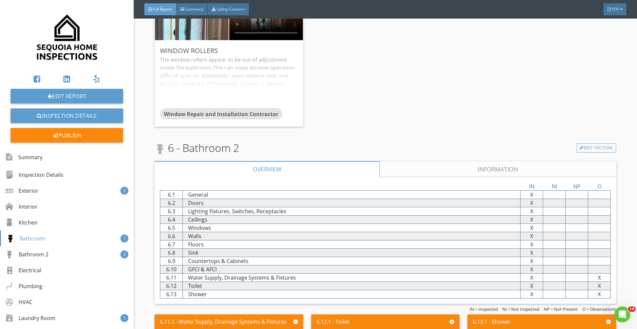
click at [448, 177] on link "Information" at bounding box center [498, 169] width 236 height 16
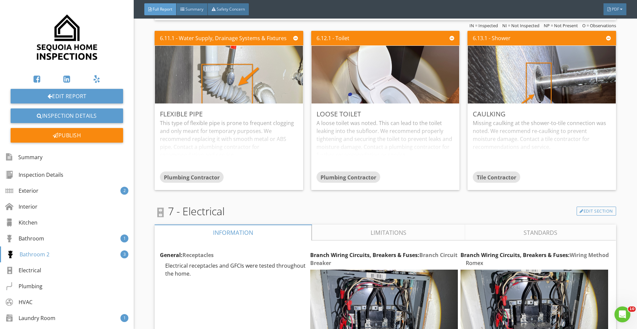
scroll to position [5692, 0]
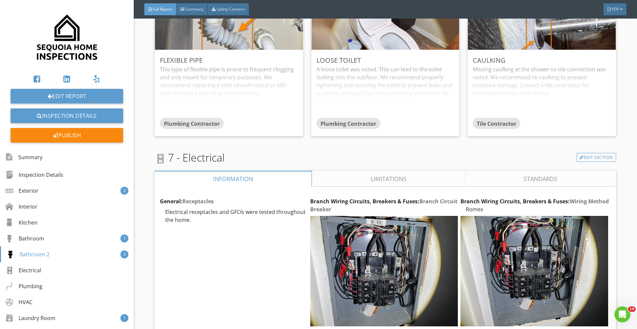
scroll to position [5745, 0]
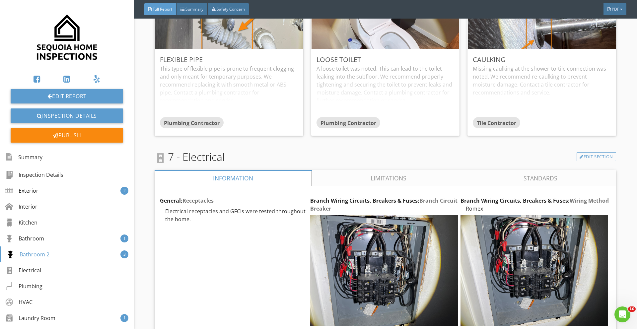
click at [399, 186] on link "Limitations" at bounding box center [388, 178] width 153 height 16
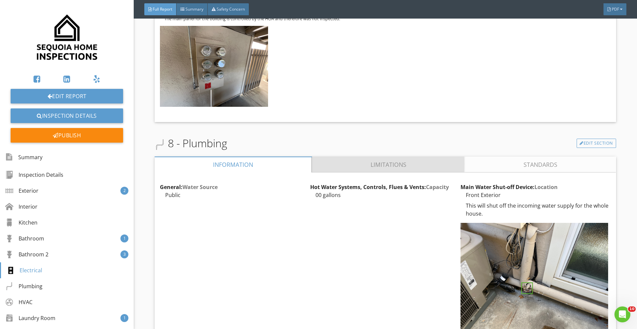
click at [401, 170] on link "Limitations" at bounding box center [388, 164] width 153 height 16
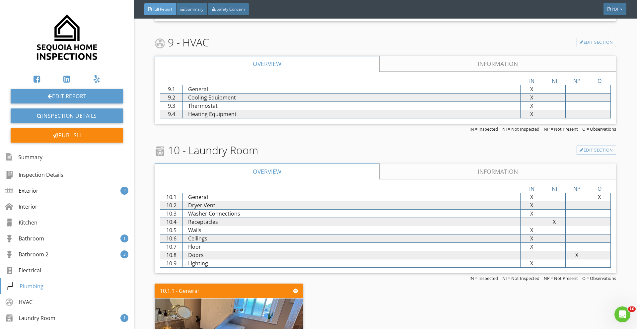
scroll to position [6509, 0]
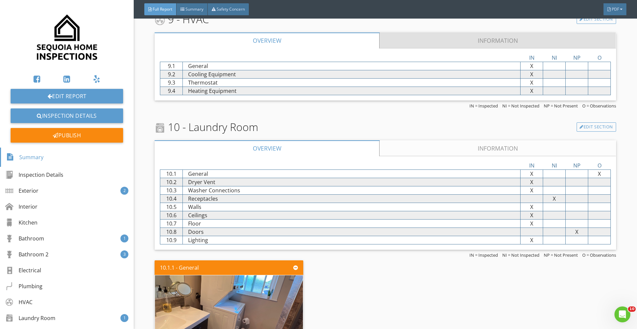
click at [477, 45] on link "Information" at bounding box center [498, 40] width 236 height 16
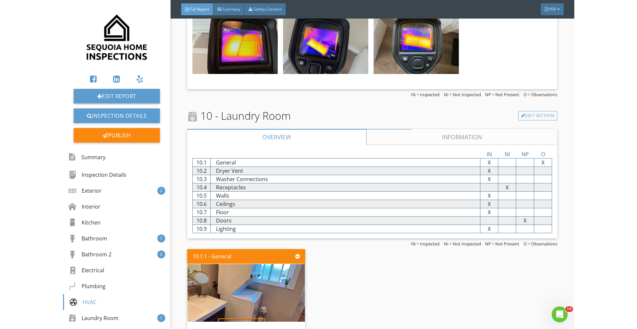
scroll to position [5838, 0]
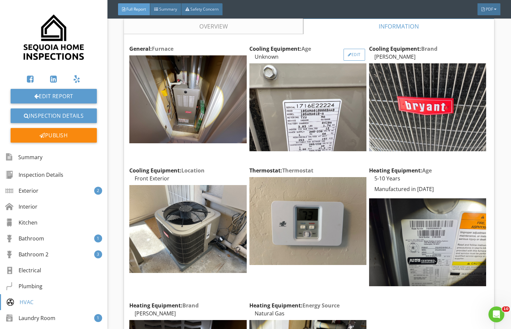
click at [357, 55] on div "Edit" at bounding box center [354, 55] width 22 height 12
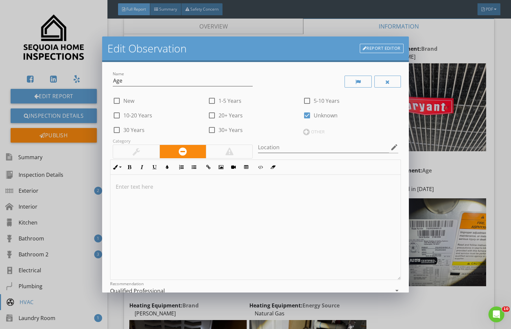
click at [437, 107] on div "Edit Observation Report Editor Name Age check_box_outline_blank New check_box_o…" at bounding box center [255, 164] width 511 height 329
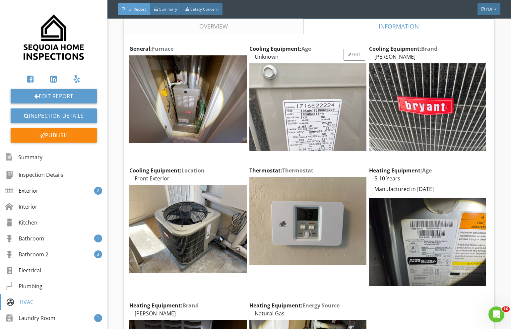
click at [312, 113] on img at bounding box center [307, 107] width 117 height 88
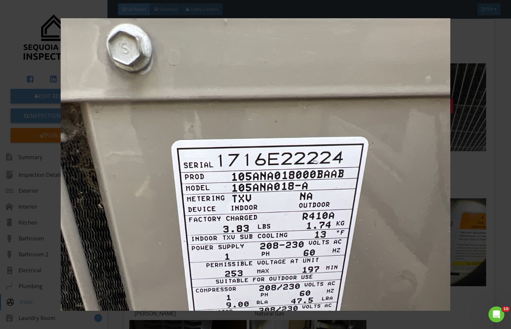
click at [438, 109] on img at bounding box center [255, 164] width 465 height 292
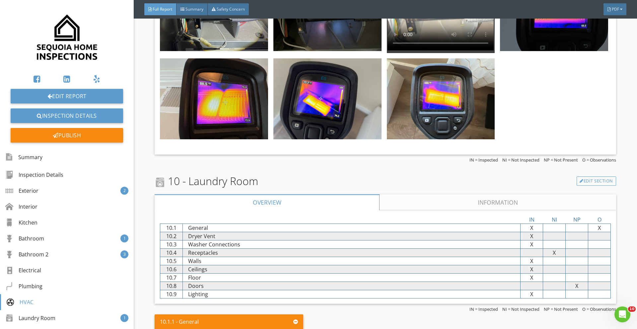
scroll to position [7285, 0]
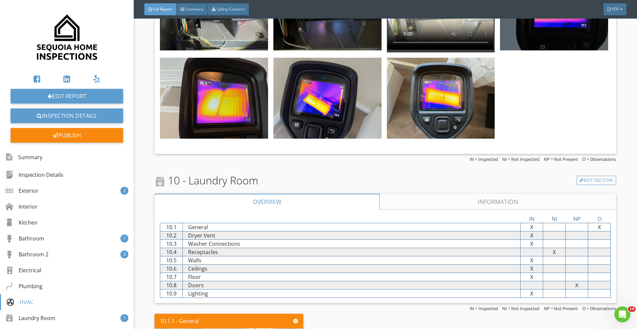
click at [414, 206] on link "Information" at bounding box center [498, 202] width 236 height 16
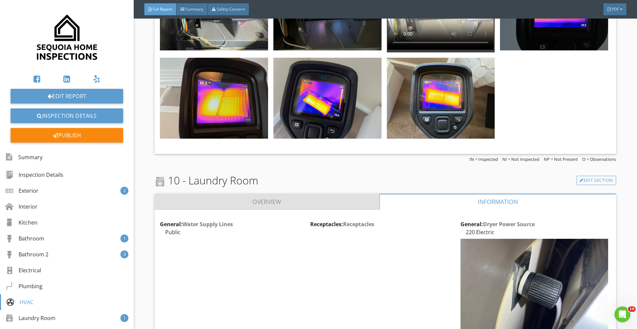
click at [317, 207] on link "Overview" at bounding box center [267, 202] width 225 height 16
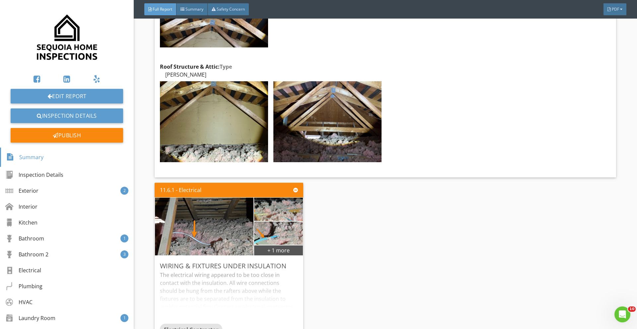
scroll to position [8405, 0]
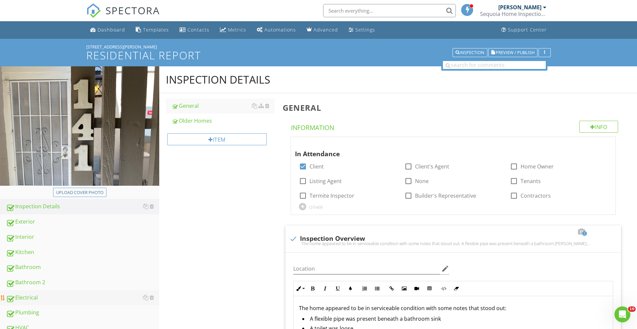
scroll to position [56, 0]
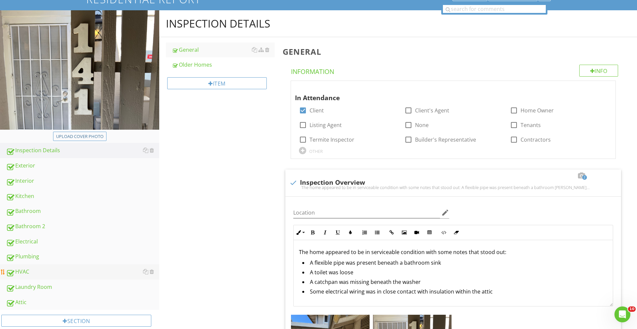
click at [34, 274] on div "HVAC" at bounding box center [82, 272] width 153 height 9
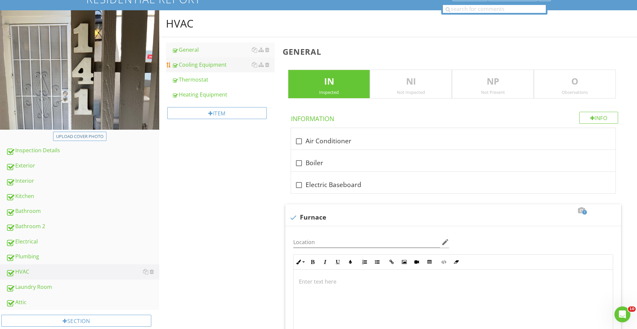
click at [214, 66] on div "Cooling Equipment" at bounding box center [223, 65] width 103 height 8
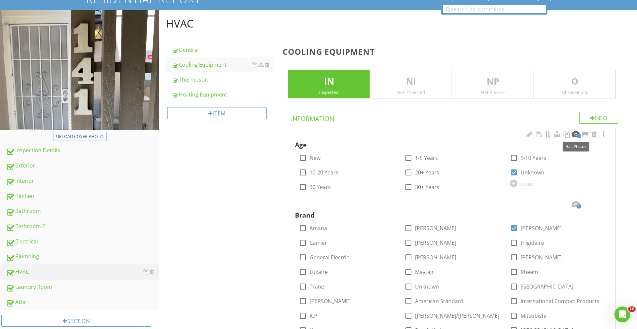
click at [511, 134] on div at bounding box center [575, 134] width 8 height 7
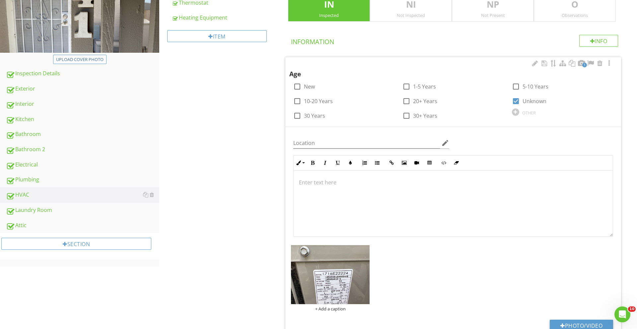
scroll to position [270, 0]
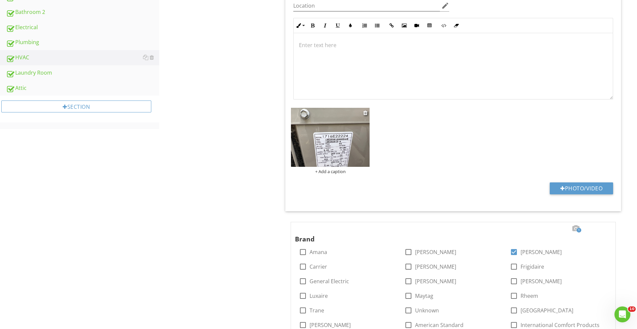
click at [318, 141] on img at bounding box center [330, 137] width 79 height 59
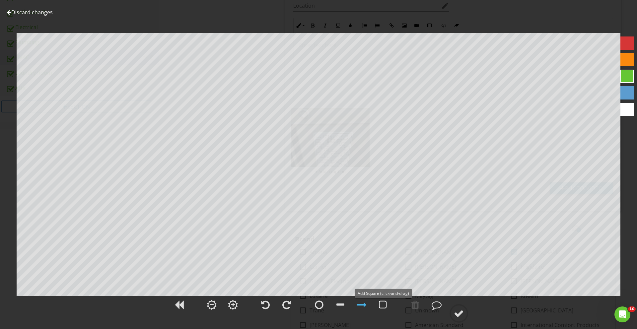
click at [385, 306] on div at bounding box center [383, 305] width 8 height 10
click at [359, 305] on div at bounding box center [361, 305] width 10 height 10
click at [461, 315] on div at bounding box center [459, 313] width 10 height 10
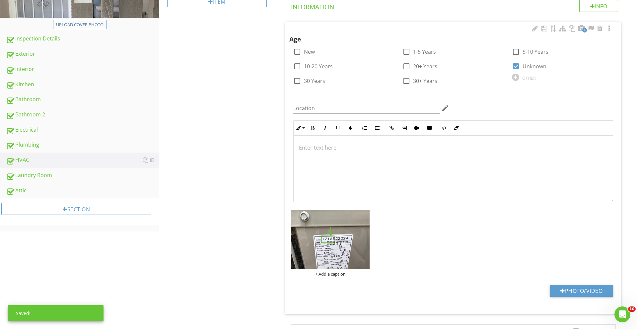
scroll to position [166, 0]
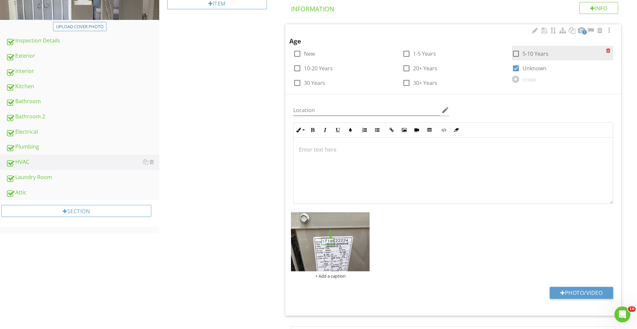
click at [511, 52] on div at bounding box center [515, 53] width 11 height 11
checkbox input "true"
click at [511, 65] on div at bounding box center [515, 68] width 11 height 11
checkbox input "false"
click at [410, 138] on div at bounding box center [452, 171] width 319 height 66
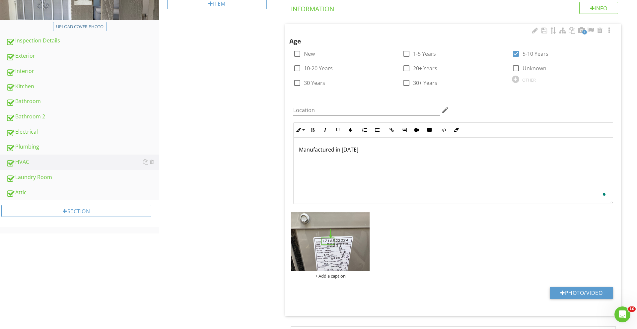
click at [301, 197] on div "Manufactured in [DATE]" at bounding box center [452, 171] width 319 height 66
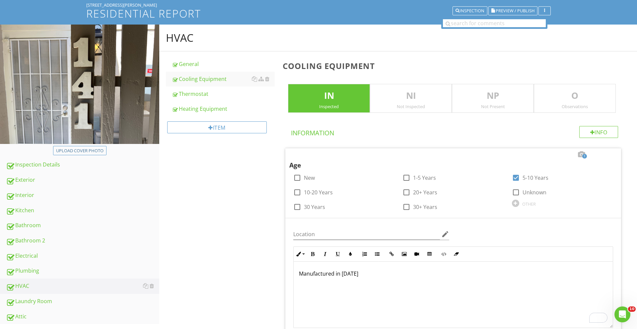
scroll to position [0, 0]
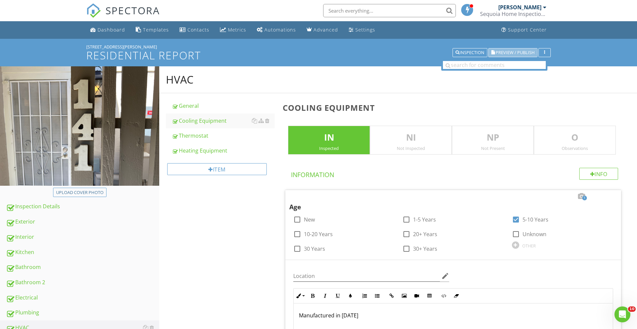
click at [498, 54] on span "Preview / Publish" at bounding box center [514, 52] width 39 height 4
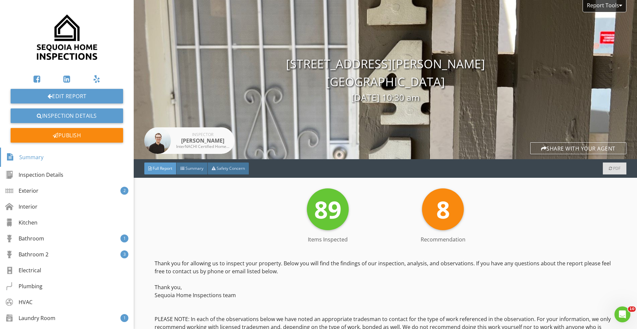
scroll to position [347, 0]
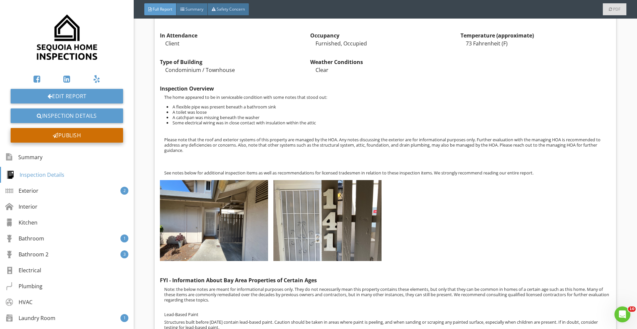
click at [96, 136] on div "Publish" at bounding box center [67, 135] width 112 height 15
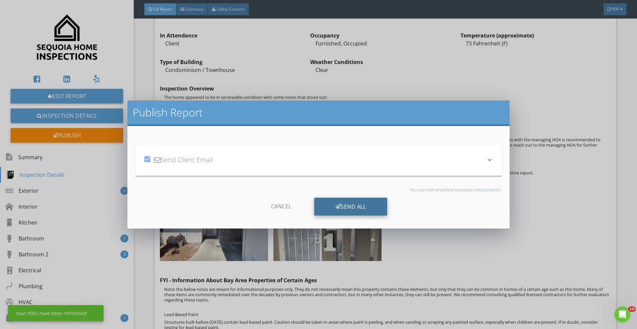
click at [330, 201] on div "Send All" at bounding box center [350, 207] width 73 height 18
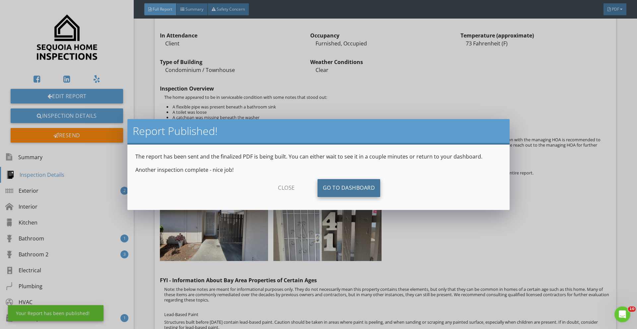
click at [340, 191] on link "Go To Dashboard" at bounding box center [348, 188] width 63 height 18
